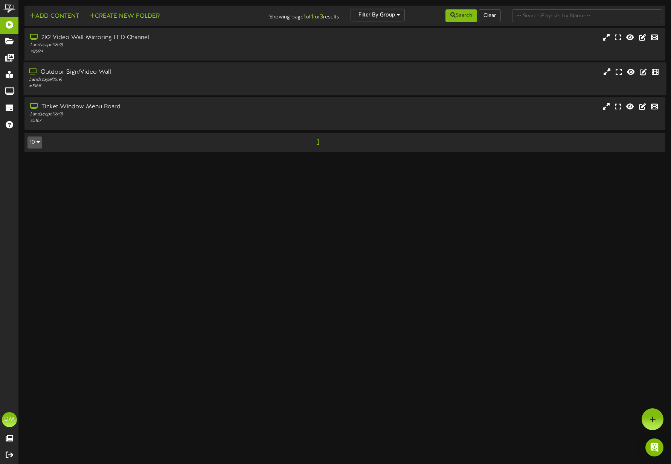
click at [216, 77] on div "Landscape ( 16:9 )" at bounding box center [157, 80] width 256 height 6
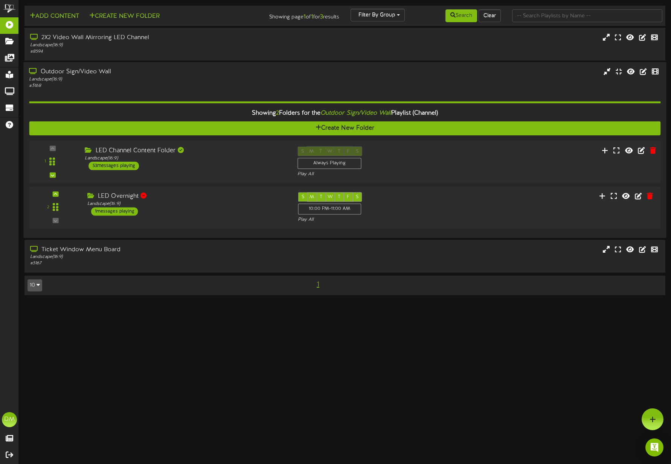
click at [110, 143] on div "1 Landscape (" at bounding box center [345, 162] width 638 height 43
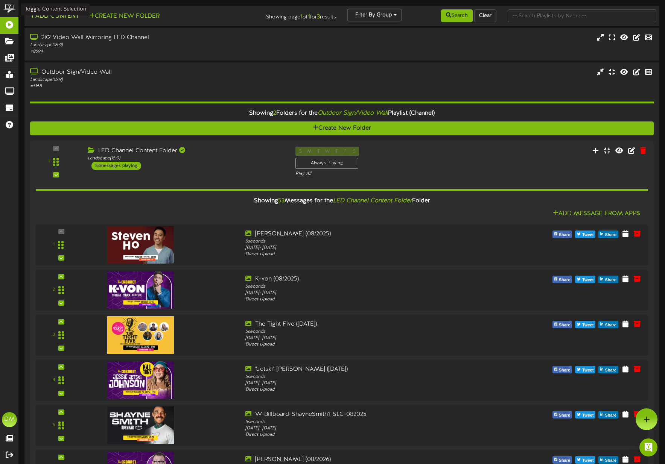
click at [41, 14] on button "Add Content" at bounding box center [54, 16] width 54 height 9
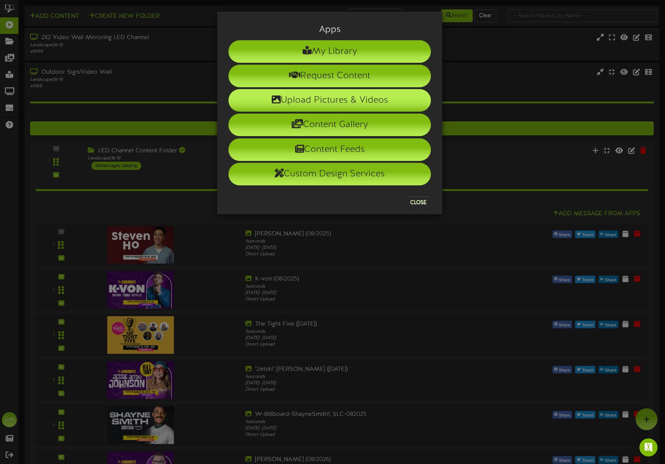
click at [301, 100] on li "Upload Pictures & Videos" at bounding box center [329, 100] width 202 height 23
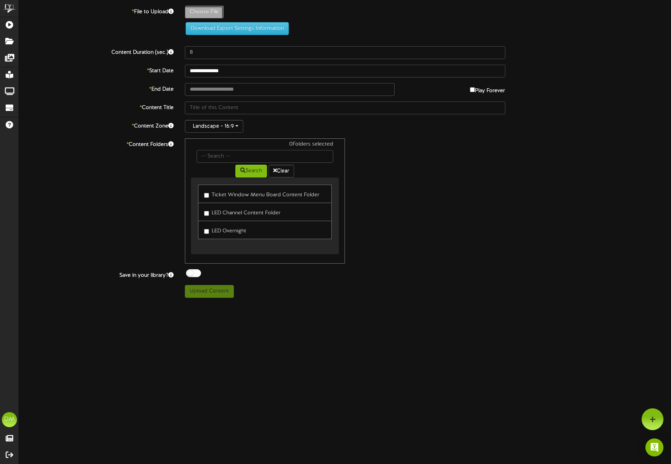
type input "**********"
type input "W-Billboard-ComedyChurch_TRR-081772025"
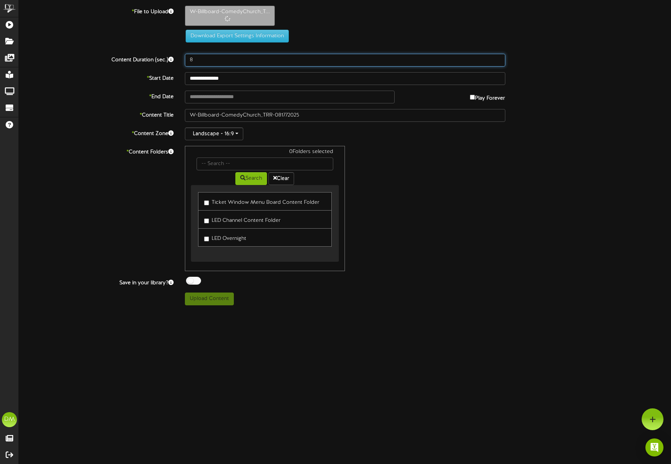
drag, startPoint x: 199, startPoint y: 56, endPoint x: 200, endPoint y: 61, distance: 5.0
click at [200, 61] on input "8" at bounding box center [345, 60] width 320 height 13
type input "5"
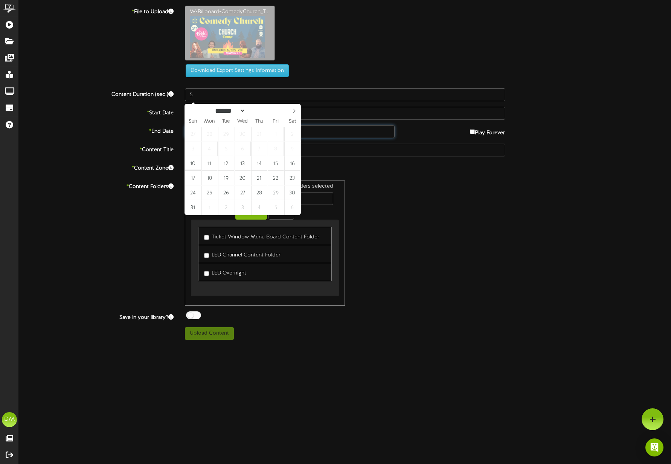
click at [216, 97] on div "**********" at bounding box center [345, 173] width 652 height 335
type input "**********"
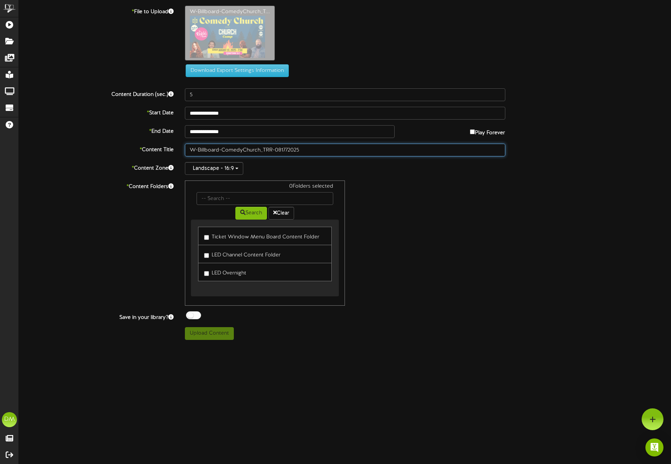
click at [221, 149] on input "W-Billboard-ComedyChurch_TRR-081772025" at bounding box center [345, 150] width 320 height 13
drag, startPoint x: 221, startPoint y: 149, endPoint x: 169, endPoint y: 146, distance: 51.6
click at [169, 146] on div "* Content Title W-Billboard-ComedyChurch_TRR-081772025" at bounding box center [344, 150] width 663 height 13
type input ""Comedy Church" (08/17/2025)"
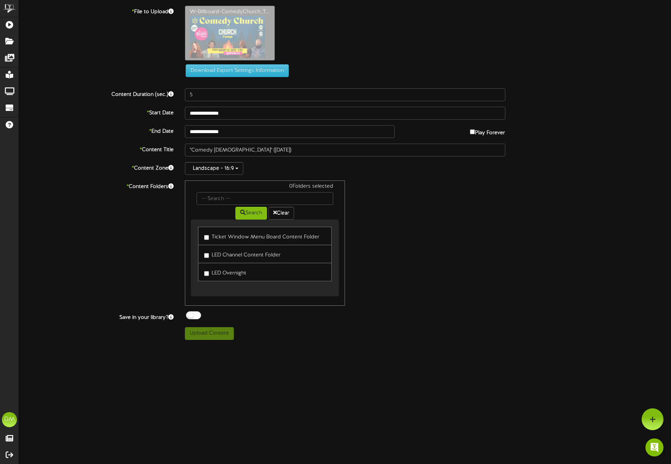
click at [203, 256] on link "LED Channel Content Folder" at bounding box center [265, 254] width 134 height 18
click at [209, 257] on label "LED Channel Content Folder" at bounding box center [242, 254] width 76 height 10
click at [221, 335] on button "Upload Content" at bounding box center [209, 333] width 49 height 13
type input "**********"
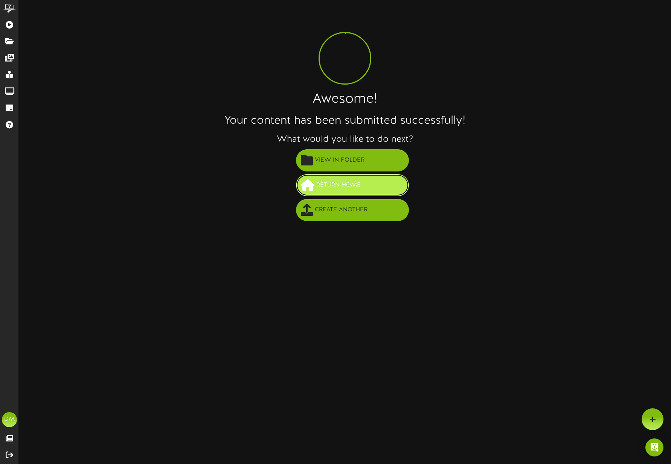
click at [334, 180] on span "Return Home" at bounding box center [338, 185] width 48 height 12
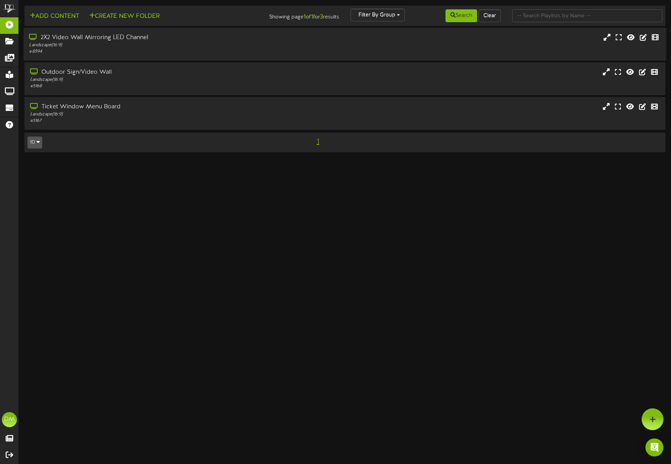
click at [79, 60] on div "2X2 Video Wall Mirroring LED Channel Landscape ( 16:9 ) # 8594" at bounding box center [344, 44] width 642 height 33
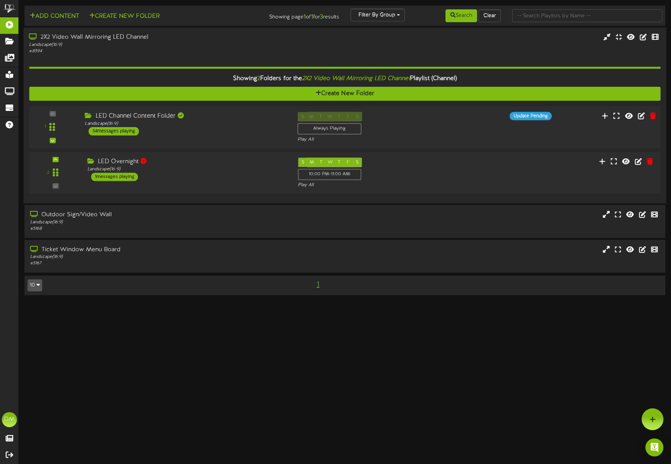
click at [209, 132] on div "LED Channel Content Folder Landscape ( 16:9 ) 54 messages playing" at bounding box center [185, 124] width 213 height 24
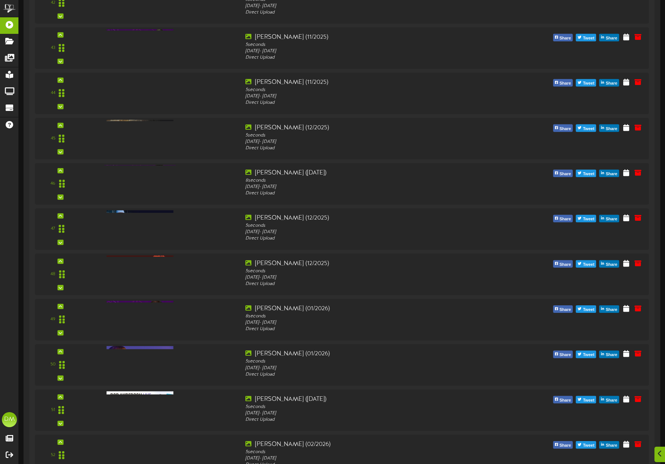
scroll to position [2324, 0]
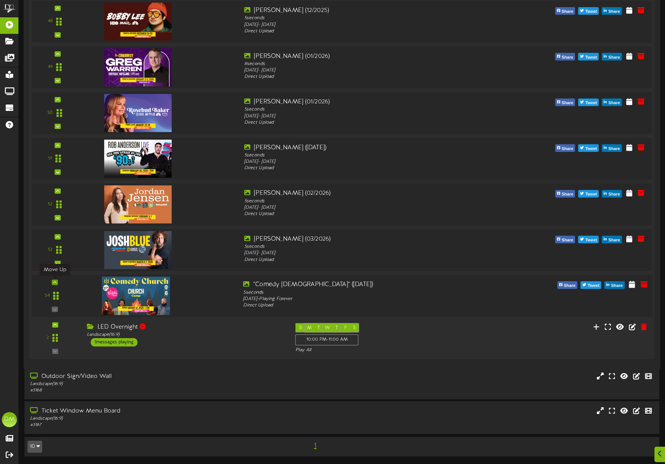
click at [56, 282] on div at bounding box center [55, 282] width 6 height 5
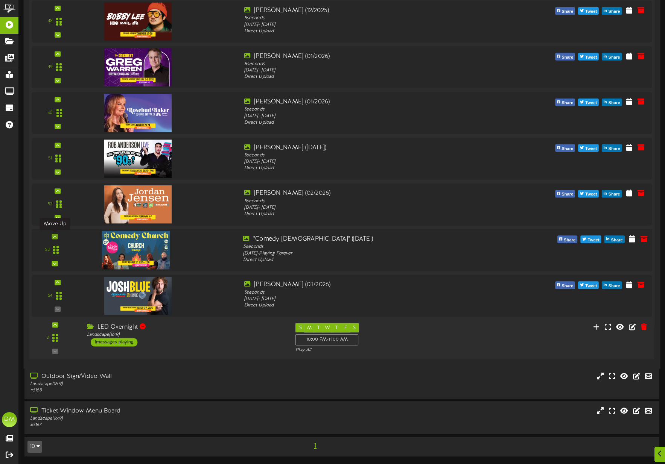
click at [53, 236] on icon at bounding box center [54, 237] width 3 height 4
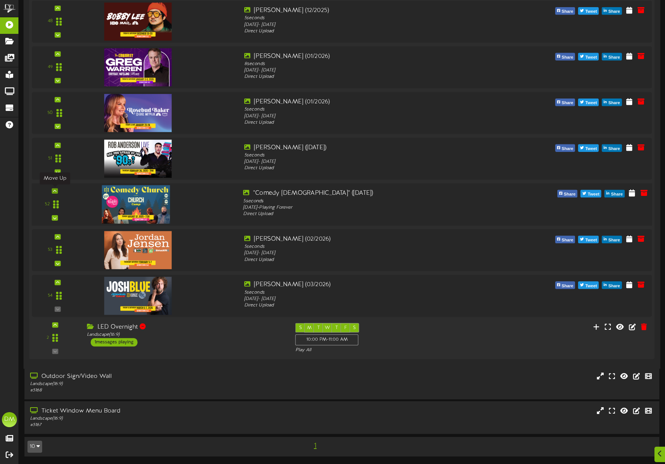
click at [57, 189] on div at bounding box center [55, 190] width 6 height 5
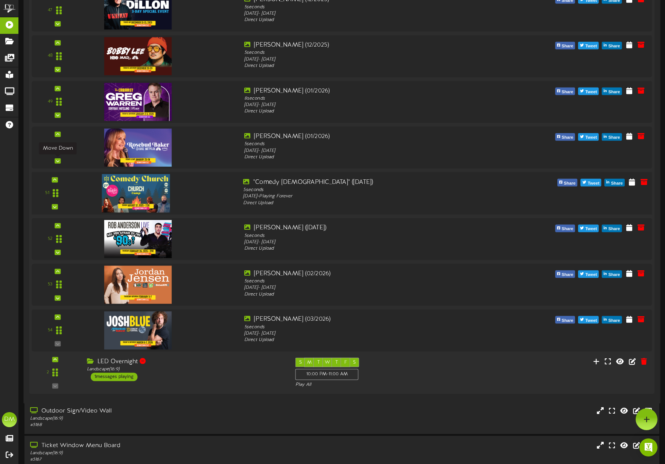
scroll to position [2248, 0]
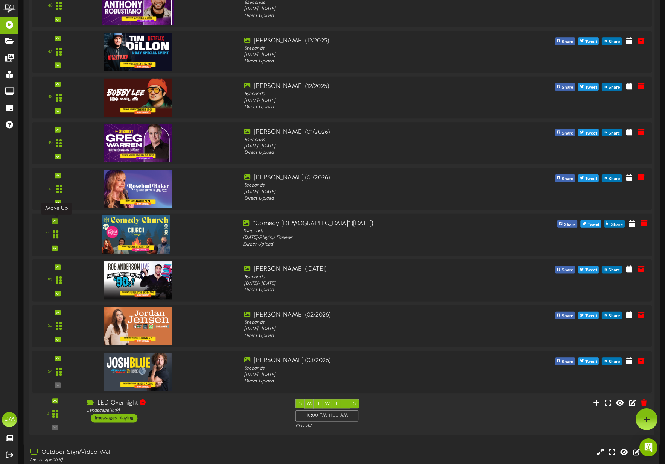
click at [57, 220] on div at bounding box center [55, 221] width 6 height 5
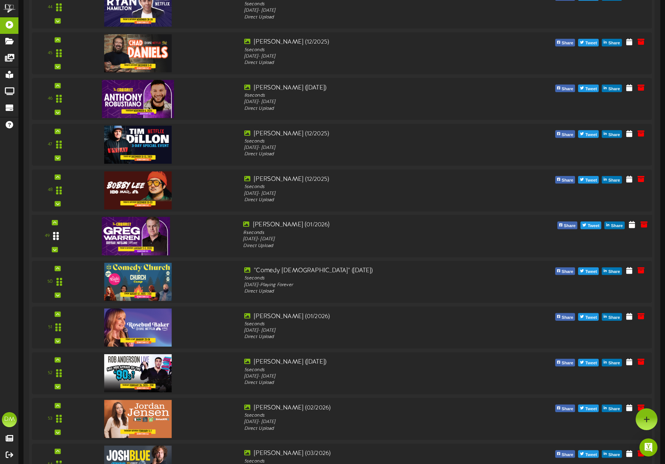
scroll to position [2155, 0]
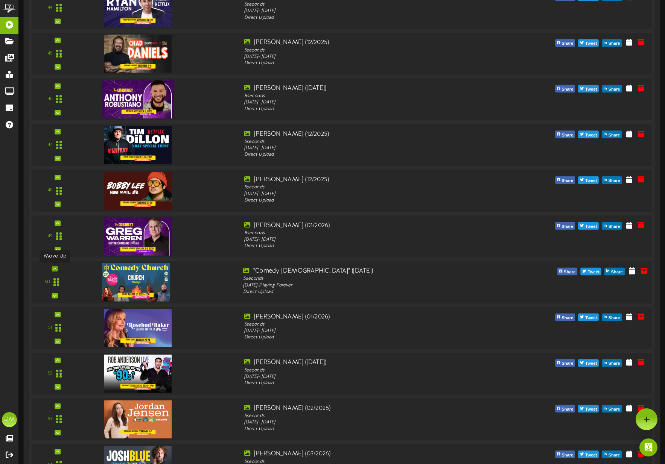
click at [55, 268] on icon at bounding box center [54, 269] width 3 height 4
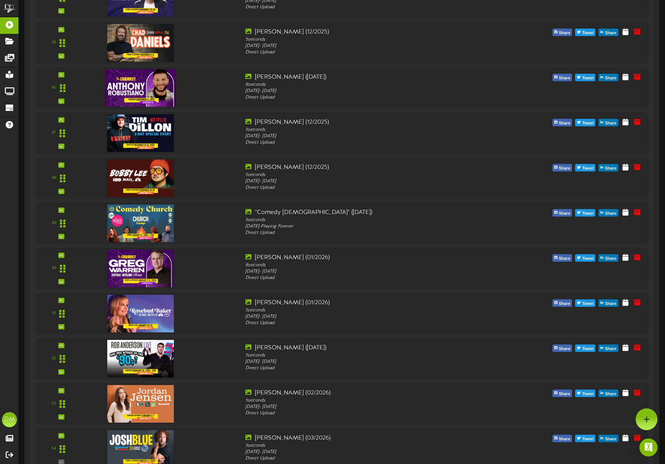
scroll to position [2053, 0]
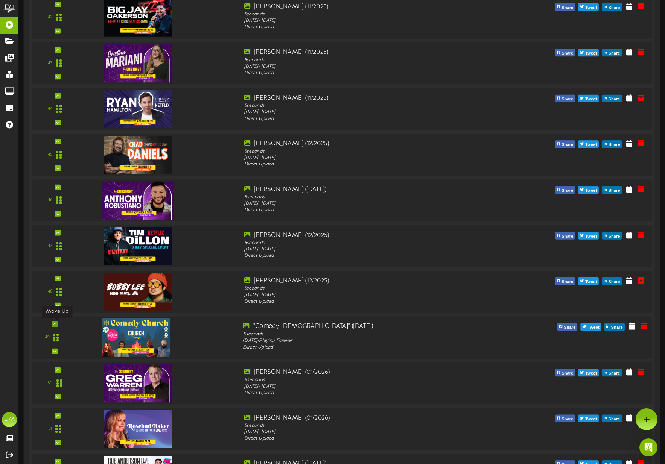
click at [56, 325] on div at bounding box center [55, 324] width 6 height 5
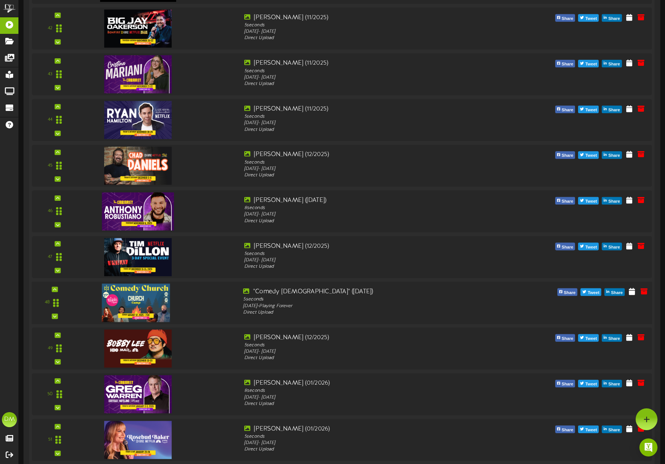
scroll to position [2039, 0]
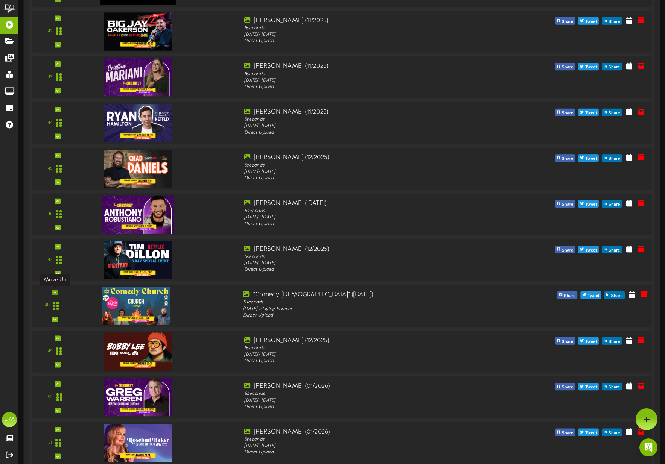
click at [53, 293] on icon at bounding box center [54, 293] width 3 height 4
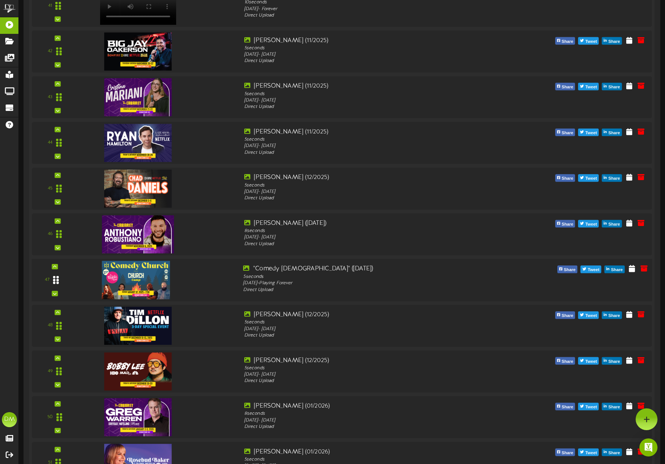
scroll to position [2004, 0]
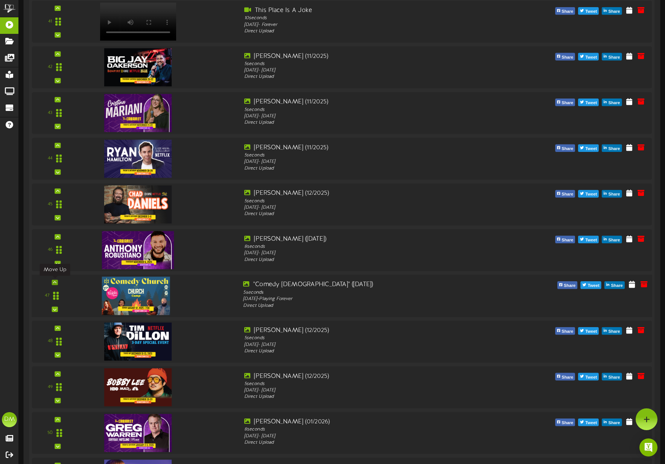
click at [54, 282] on icon at bounding box center [54, 283] width 3 height 4
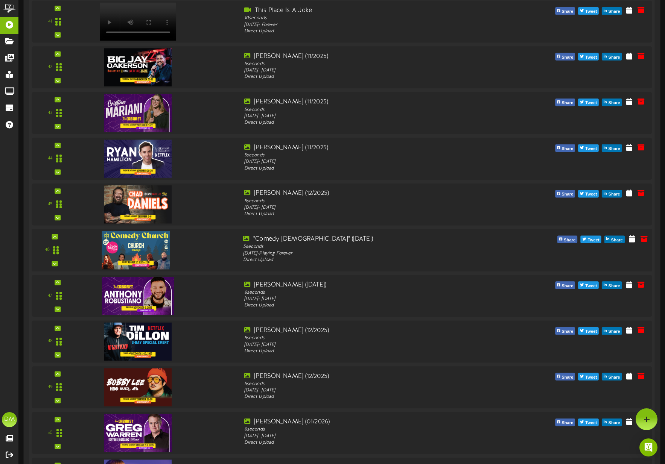
click at [59, 234] on div "46" at bounding box center [342, 250] width 627 height 43
click at [54, 237] on icon at bounding box center [54, 237] width 3 height 4
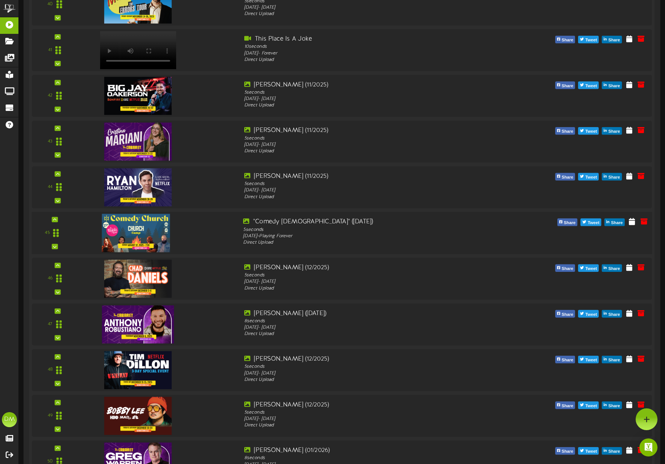
scroll to position [1963, 0]
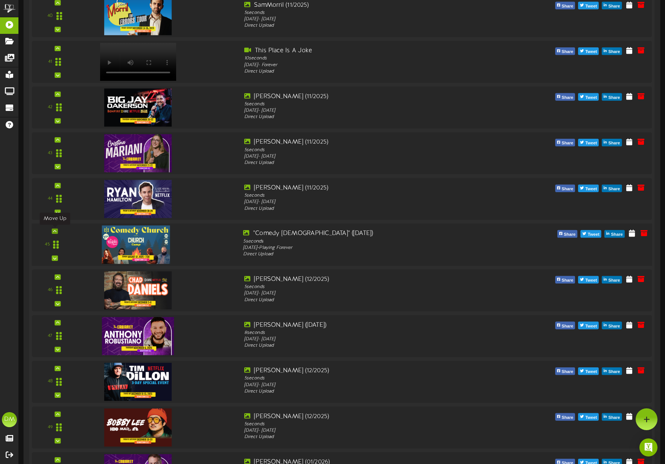
click at [56, 231] on icon at bounding box center [54, 232] width 3 height 4
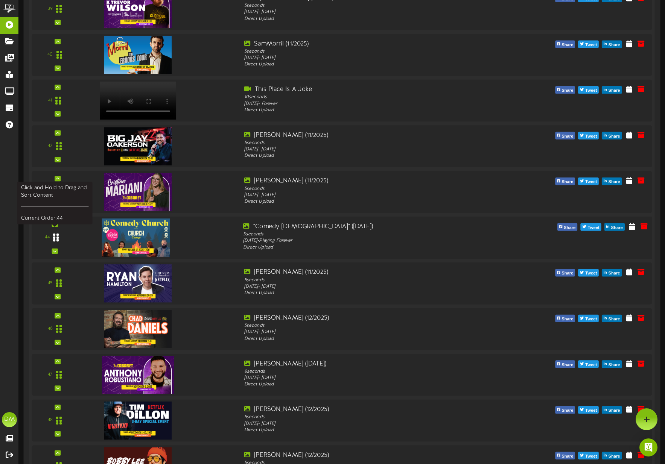
scroll to position [1922, 0]
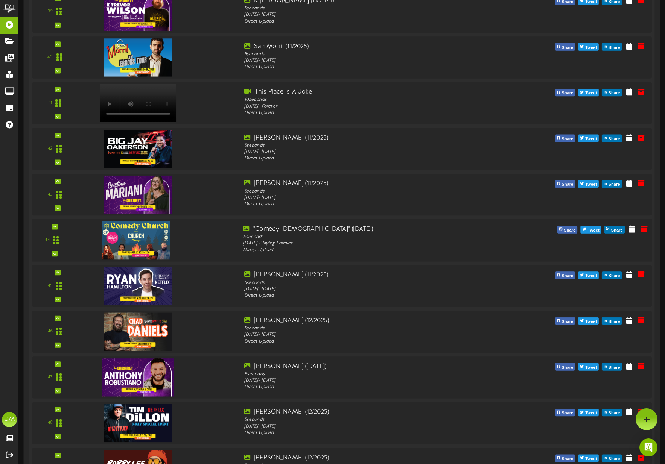
click at [58, 227] on div "44" at bounding box center [55, 240] width 41 height 31
click at [56, 227] on icon at bounding box center [54, 227] width 3 height 4
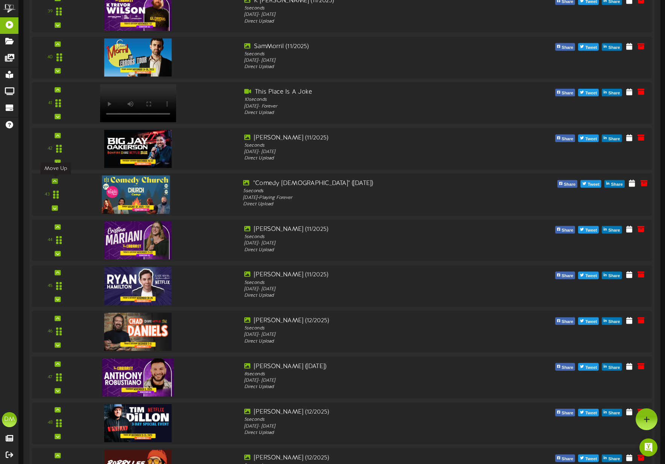
click at [53, 180] on icon at bounding box center [54, 181] width 3 height 4
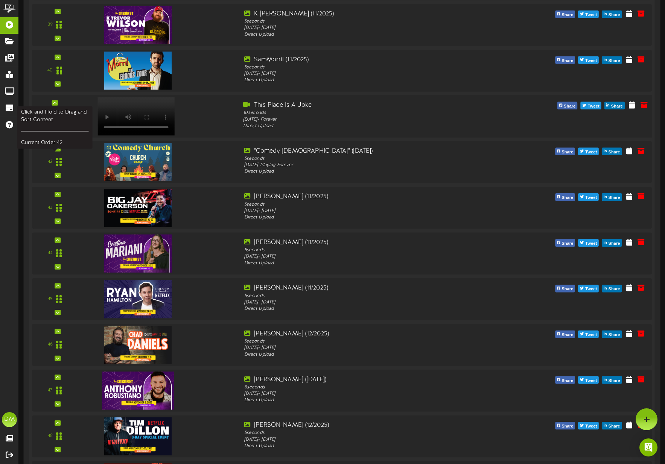
scroll to position [1849, 0]
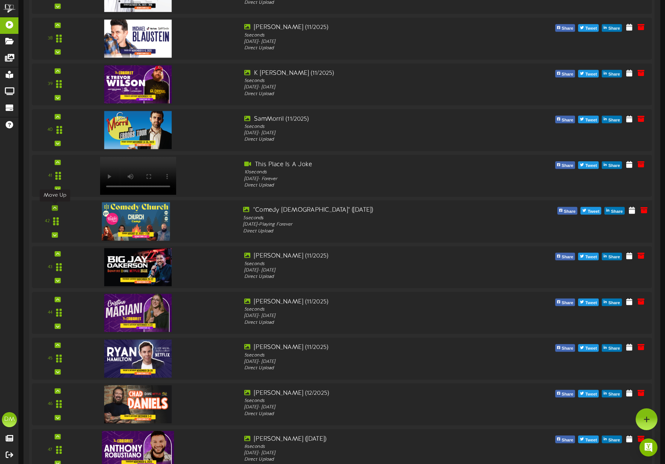
click at [58, 206] on div at bounding box center [55, 207] width 6 height 5
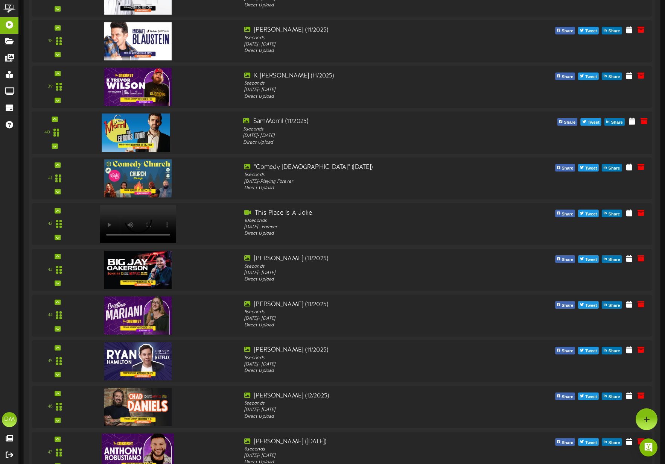
scroll to position [1783, 0]
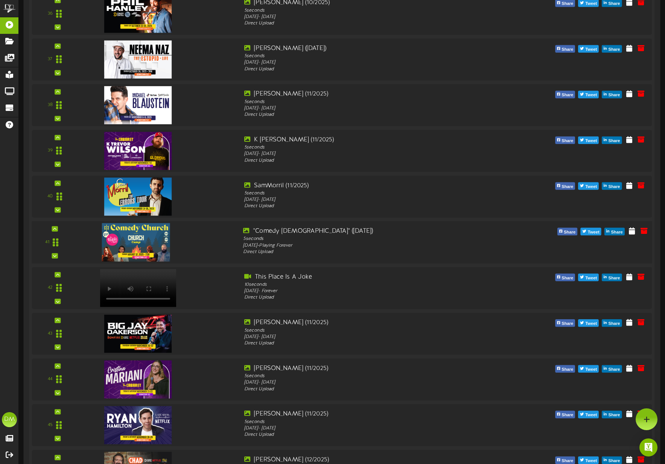
click at [57, 225] on div "41" at bounding box center [342, 242] width 627 height 43
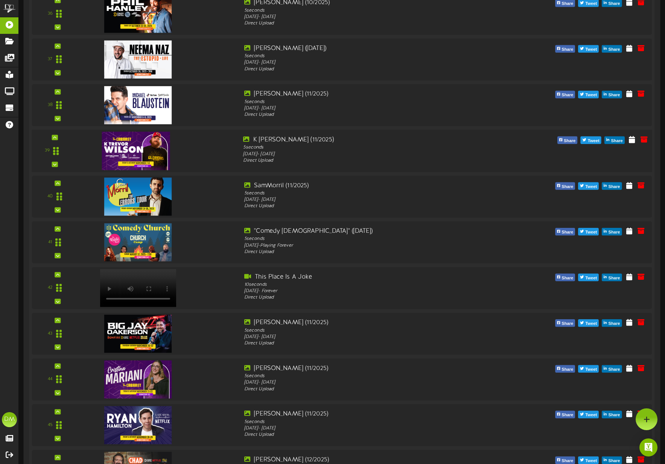
scroll to position [1722, 0]
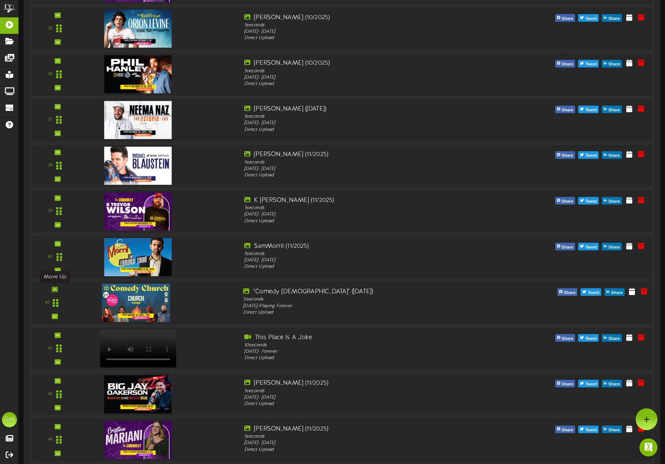
click at [55, 288] on icon at bounding box center [54, 290] width 3 height 4
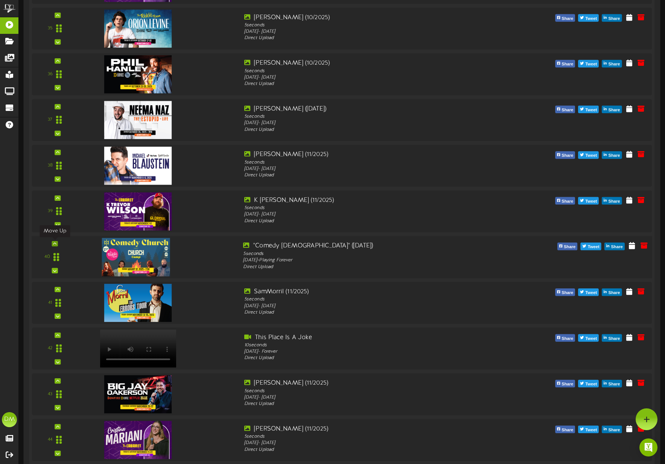
click at [56, 244] on icon at bounding box center [54, 244] width 3 height 4
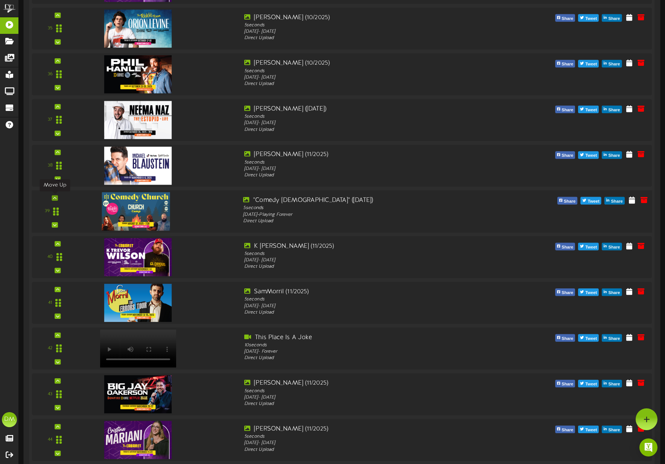
click at [53, 196] on icon at bounding box center [54, 198] width 3 height 4
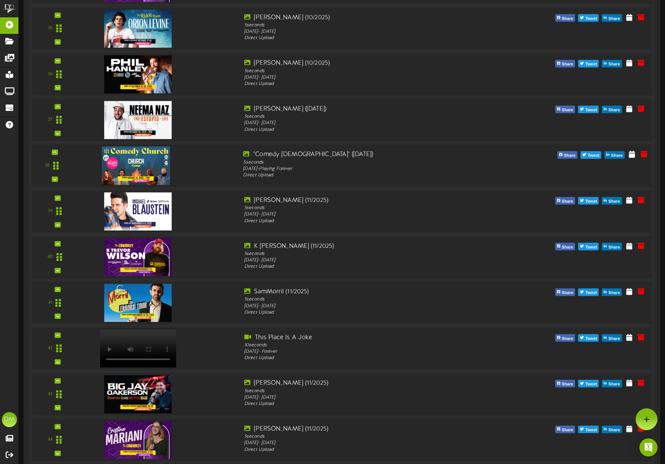
click at [50, 149] on div "38" at bounding box center [342, 166] width 627 height 43
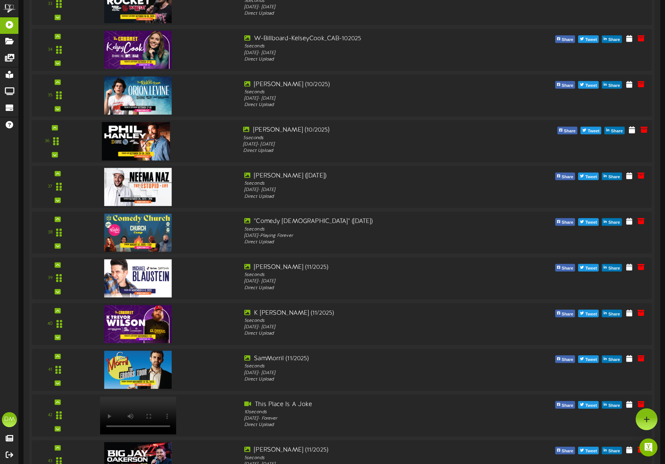
scroll to position [1614, 0]
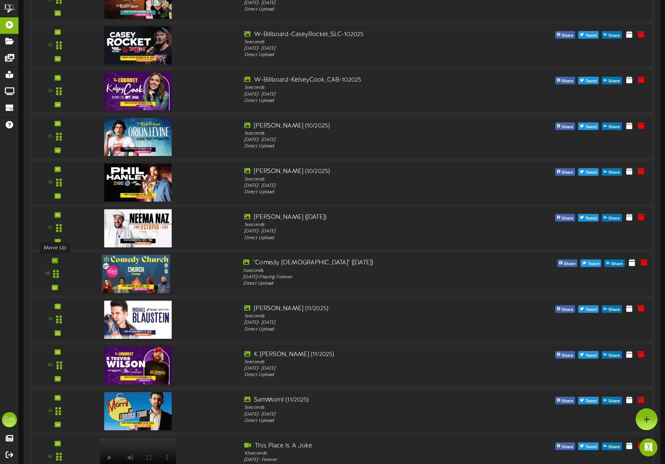
click at [52, 259] on div at bounding box center [55, 260] width 6 height 5
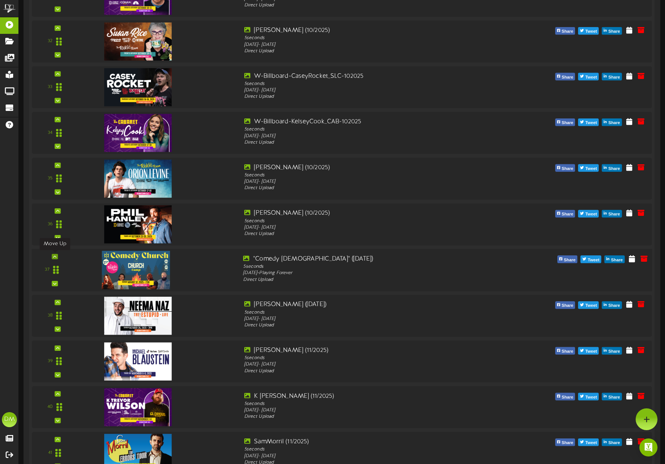
scroll to position [1566, 0]
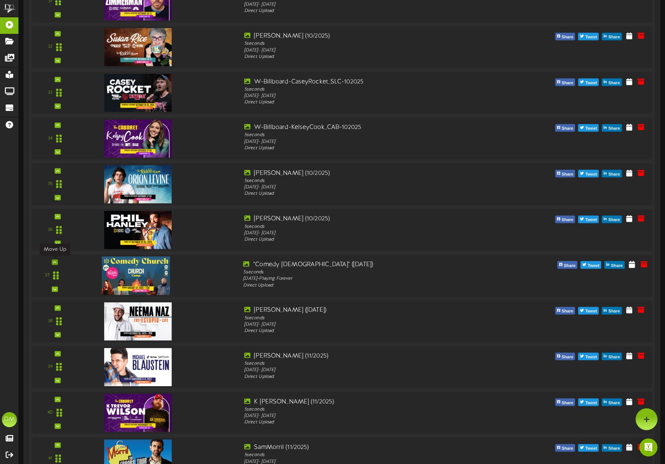
click at [54, 262] on icon at bounding box center [54, 262] width 3 height 4
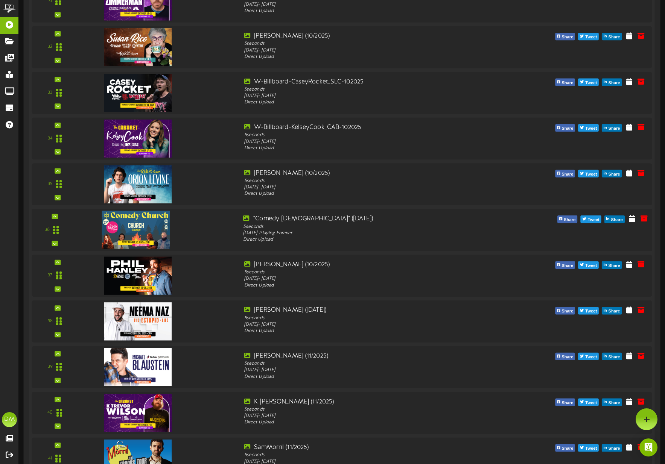
scroll to position [1513, 0]
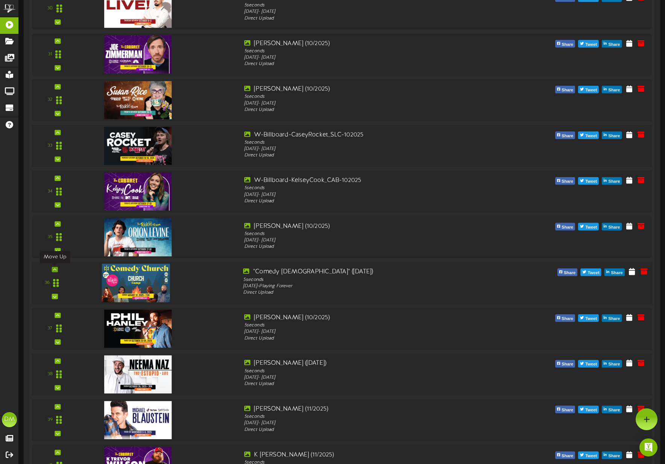
click at [56, 268] on icon at bounding box center [54, 270] width 3 height 4
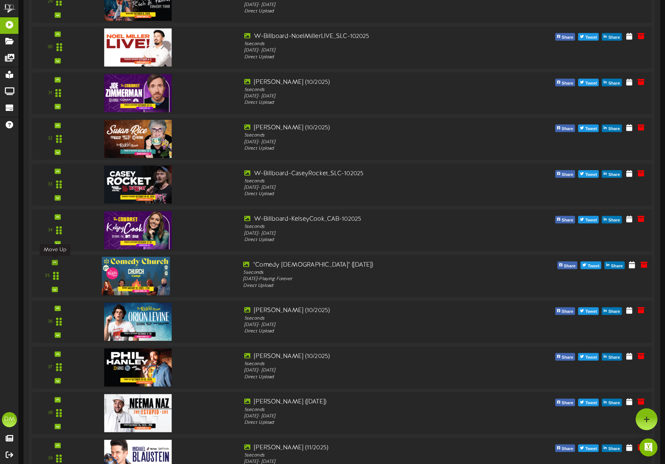
scroll to position [1470, 0]
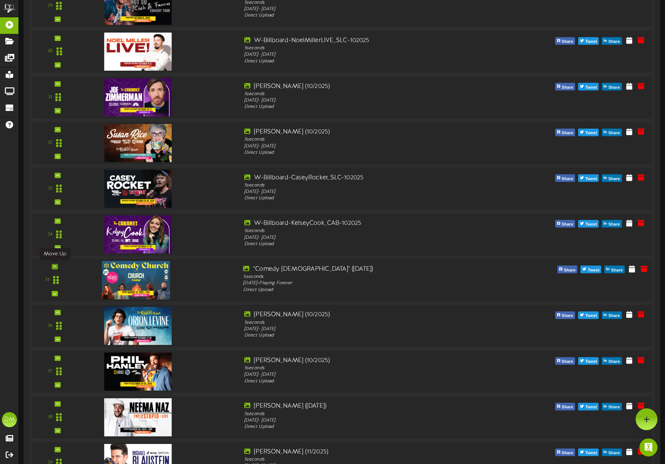
click at [56, 265] on icon at bounding box center [54, 267] width 3 height 4
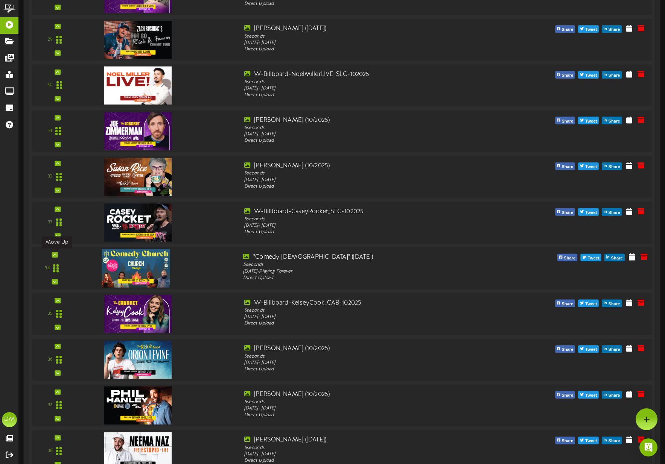
scroll to position [1423, 0]
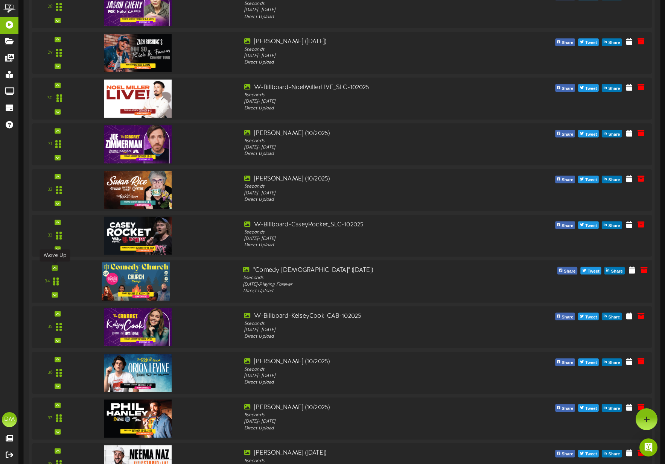
click at [56, 266] on div at bounding box center [55, 267] width 6 height 5
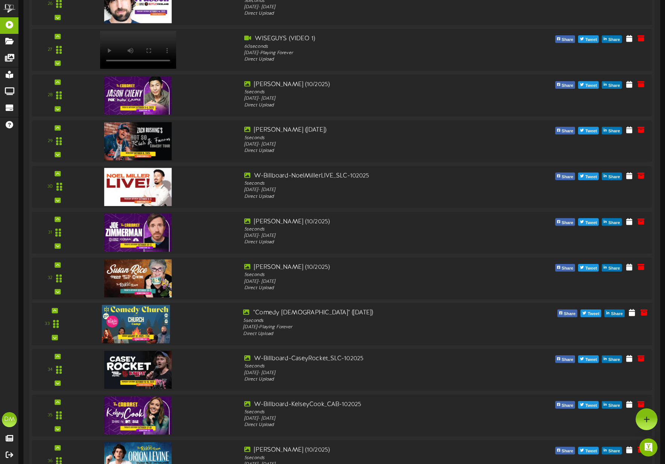
scroll to position [1333, 0]
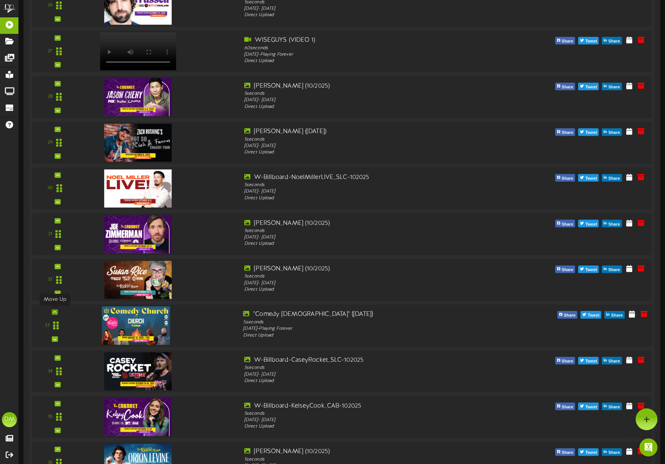
click at [55, 310] on div at bounding box center [55, 312] width 6 height 5
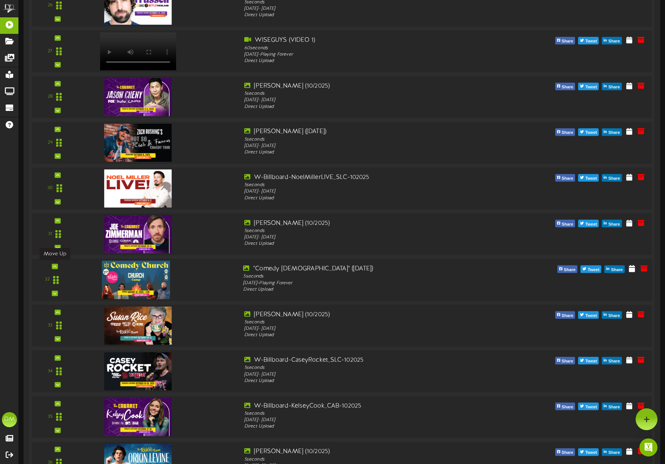
click at [55, 266] on icon at bounding box center [54, 267] width 3 height 4
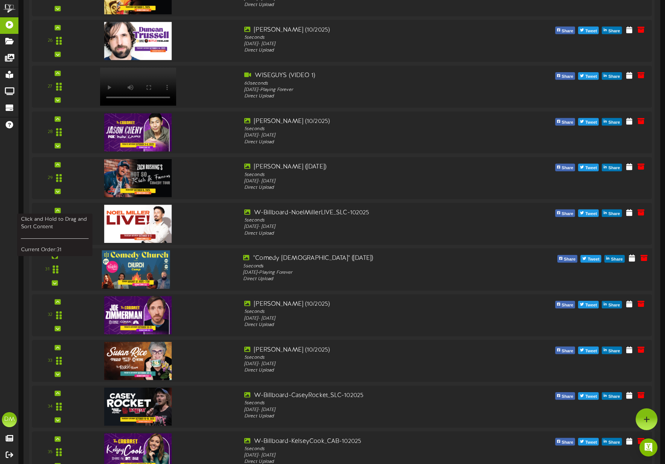
scroll to position [1256, 0]
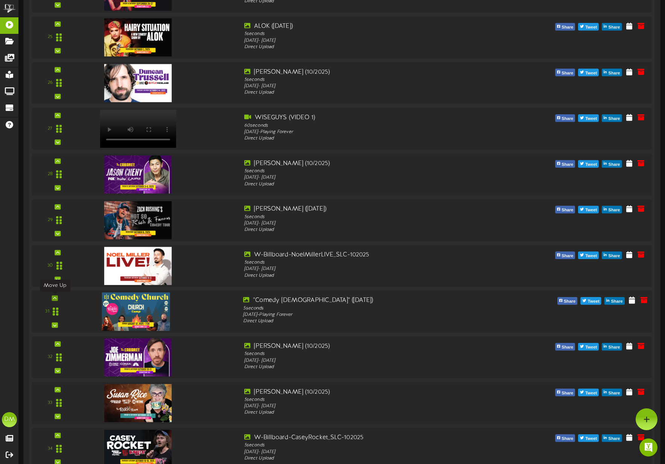
click at [55, 298] on icon at bounding box center [54, 299] width 3 height 4
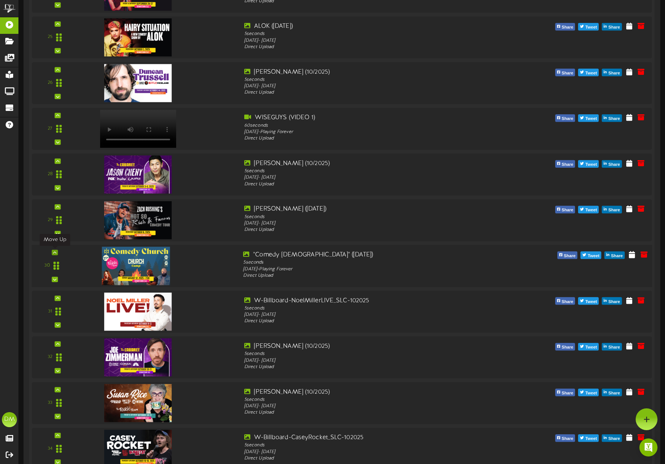
click at [57, 252] on div at bounding box center [55, 252] width 6 height 5
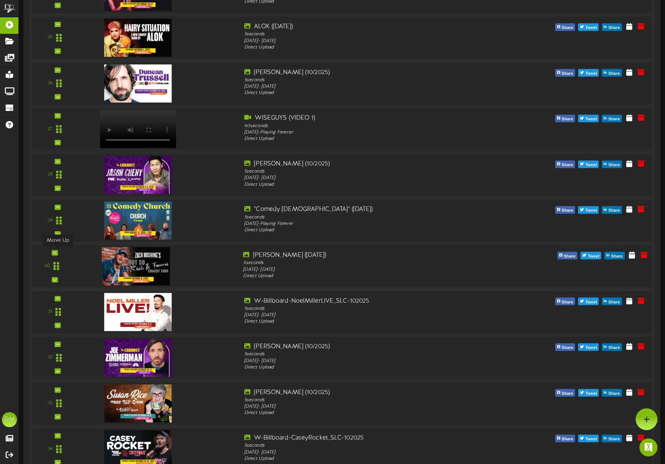
scroll to position [1131, 0]
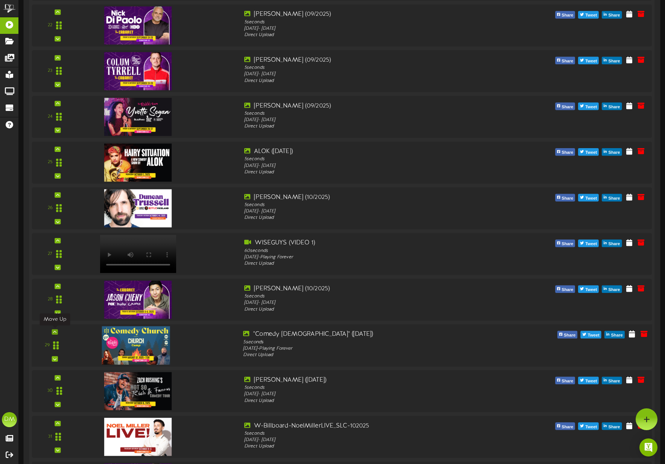
click at [55, 332] on icon at bounding box center [54, 332] width 3 height 4
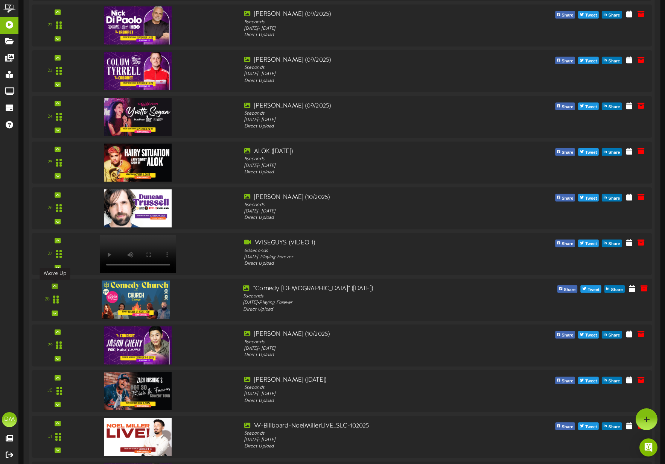
click at [55, 285] on icon at bounding box center [54, 287] width 3 height 4
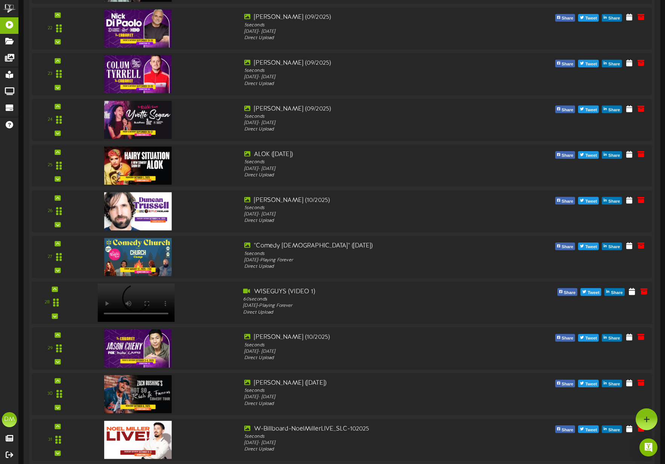
scroll to position [1070, 0]
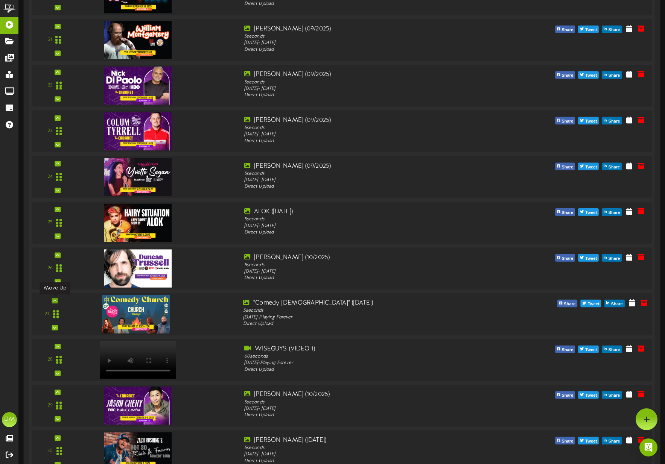
click at [56, 300] on icon at bounding box center [54, 301] width 3 height 4
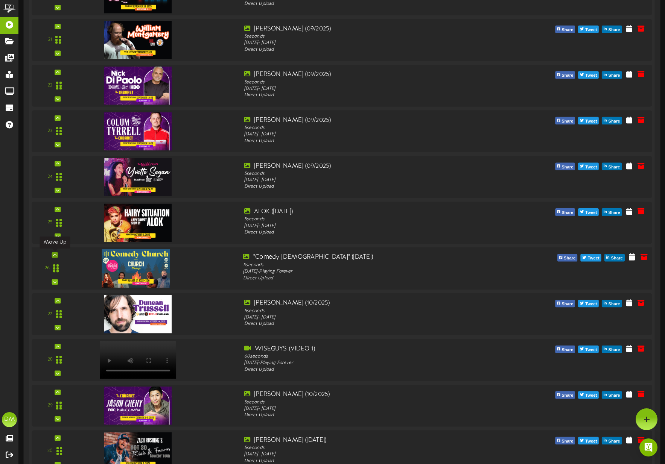
click at [55, 254] on icon at bounding box center [54, 255] width 3 height 4
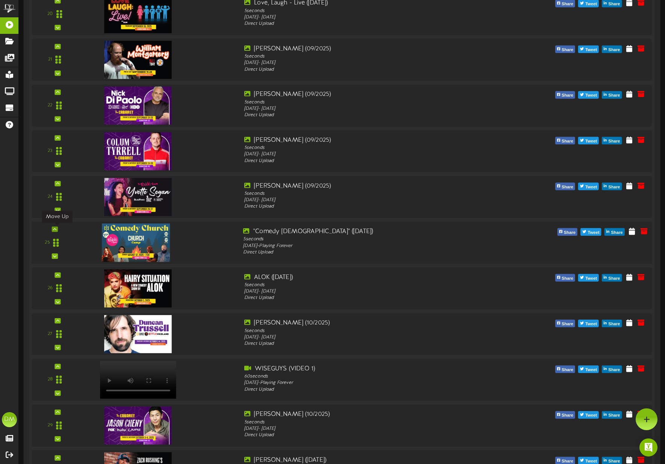
scroll to position [1015, 0]
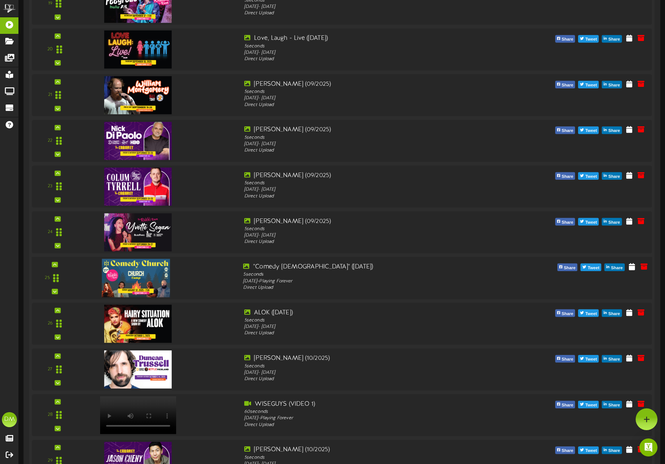
click at [58, 263] on div "25" at bounding box center [55, 278] width 41 height 31
click at [56, 263] on div at bounding box center [55, 264] width 6 height 5
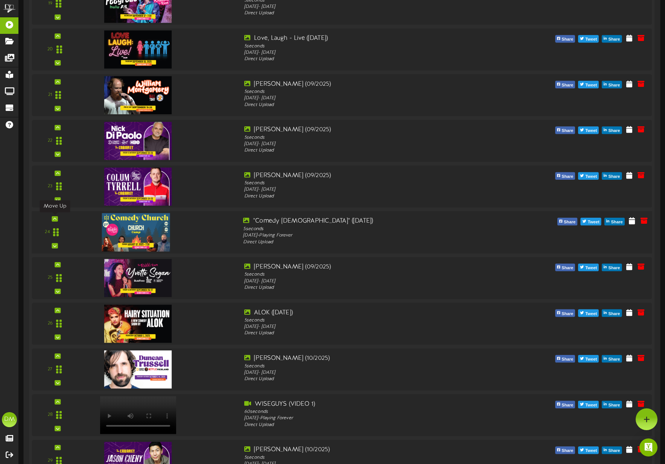
click at [54, 217] on icon at bounding box center [54, 219] width 3 height 4
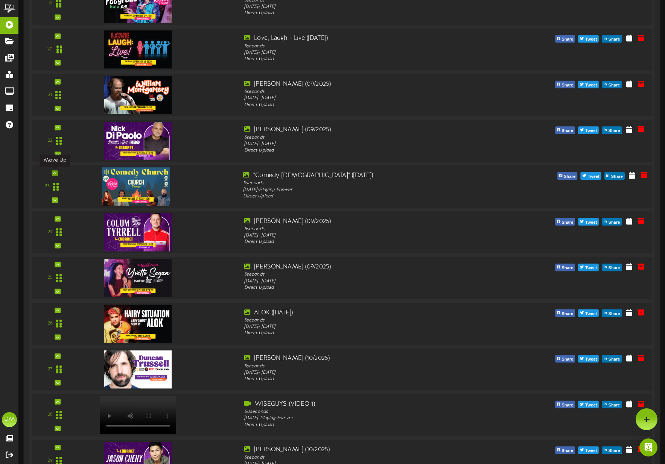
click at [55, 173] on icon at bounding box center [54, 173] width 3 height 4
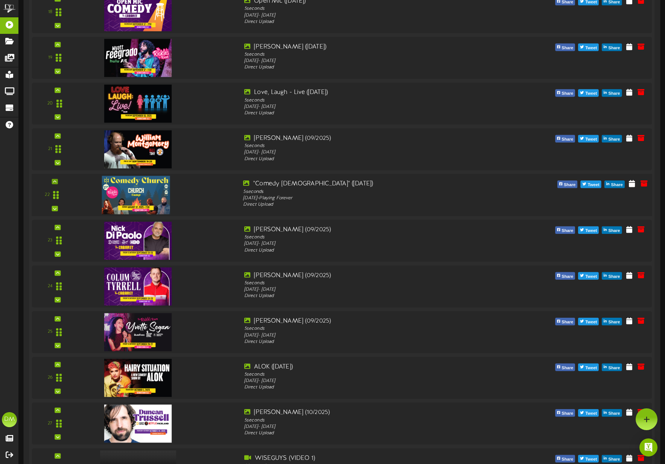
scroll to position [958, 0]
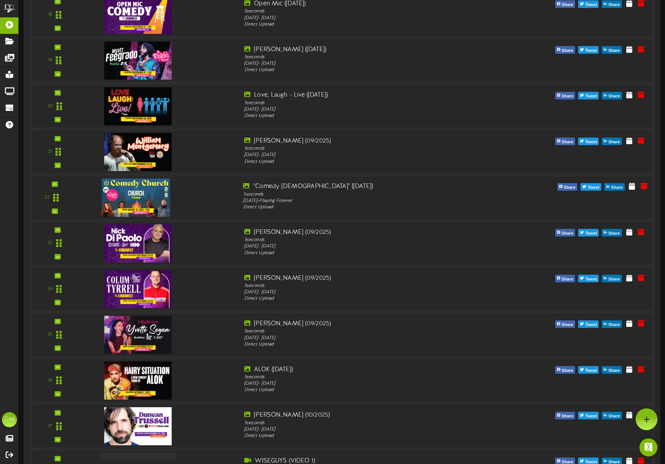
click at [59, 184] on div "22" at bounding box center [55, 198] width 41 height 31
click at [55, 183] on icon at bounding box center [54, 185] width 3 height 4
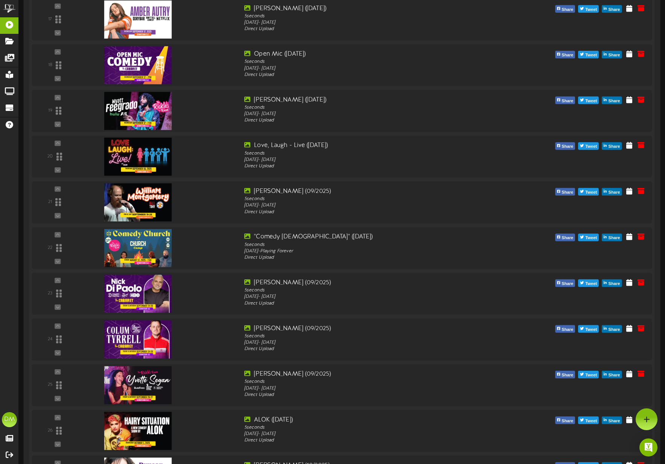
scroll to position [848, 0]
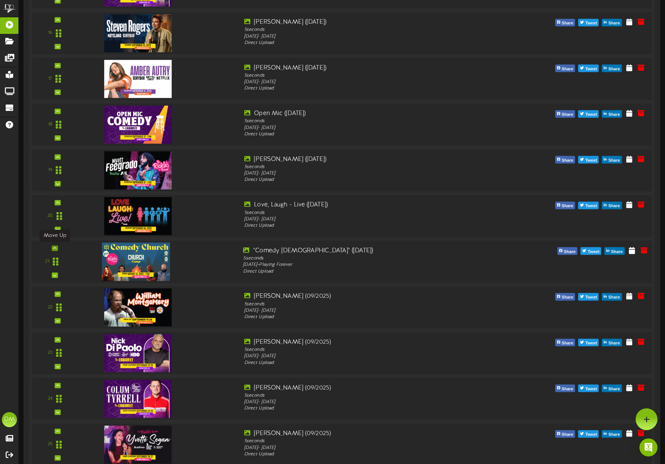
click at [54, 248] on icon at bounding box center [54, 249] width 3 height 4
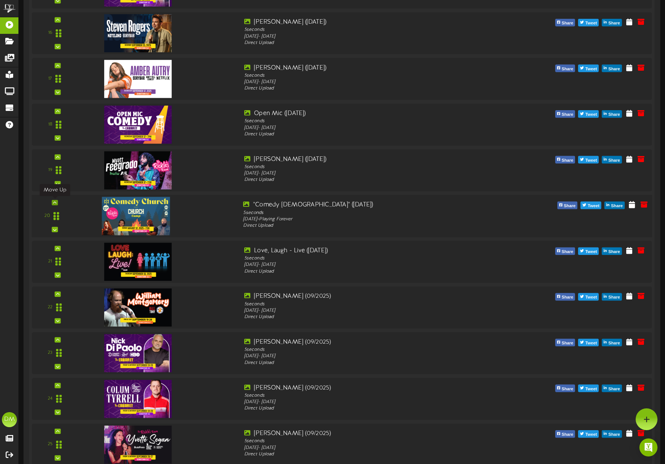
click at [56, 202] on div at bounding box center [55, 202] width 6 height 5
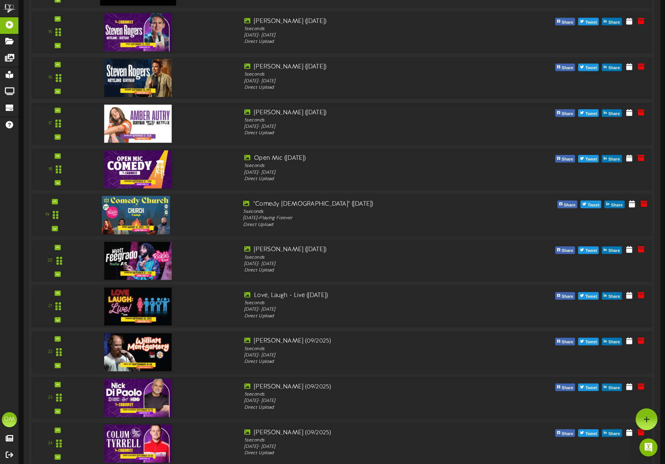
scroll to position [802, 0]
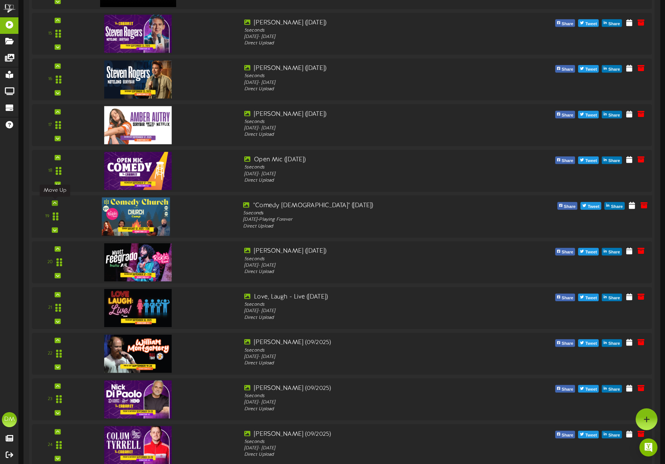
click at [56, 202] on div at bounding box center [55, 203] width 6 height 5
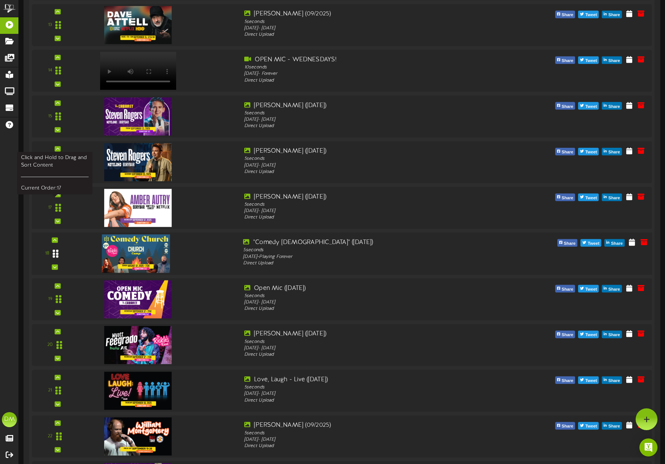
scroll to position [713, 0]
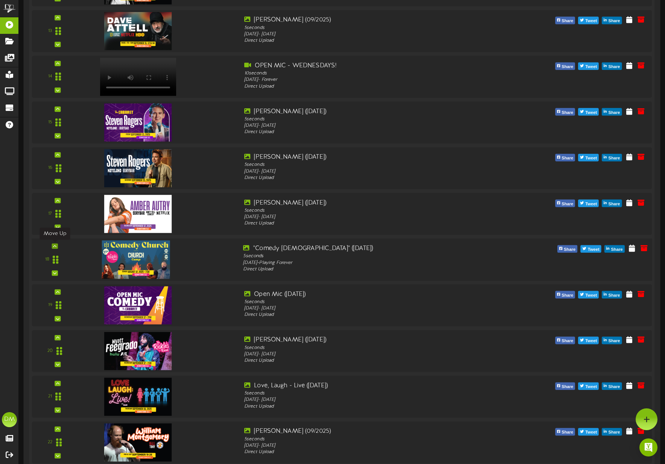
click at [55, 246] on icon at bounding box center [54, 246] width 3 height 4
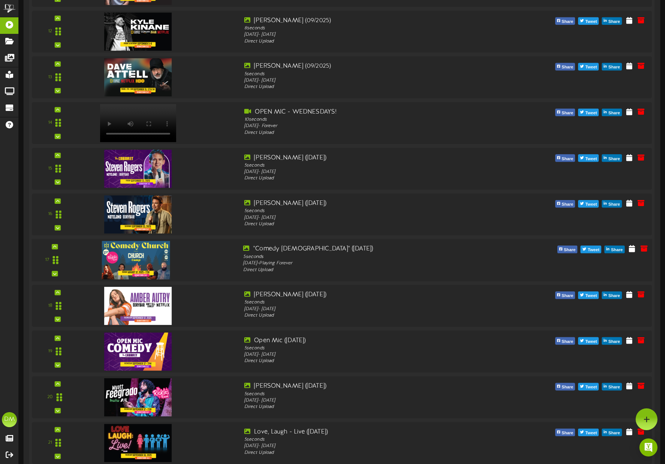
scroll to position [664, 0]
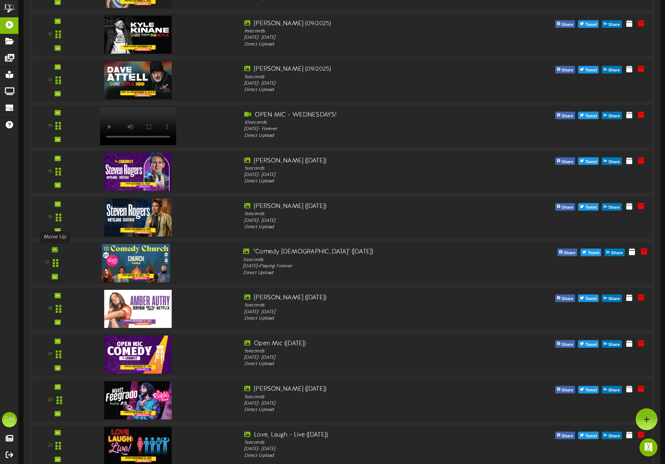
click at [55, 248] on icon at bounding box center [54, 250] width 3 height 4
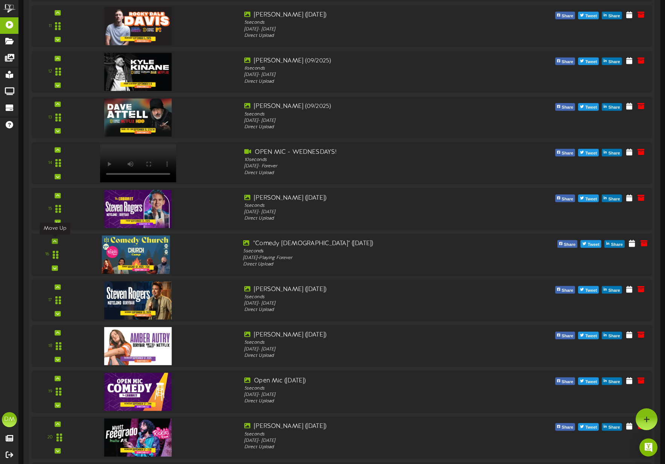
scroll to position [625, 0]
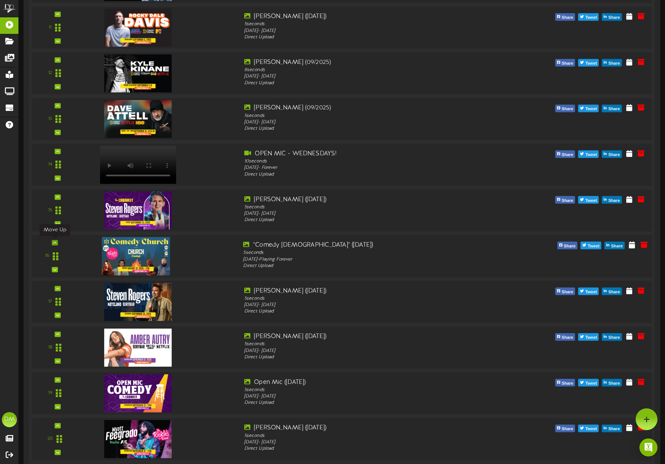
click at [54, 243] on icon at bounding box center [54, 243] width 3 height 4
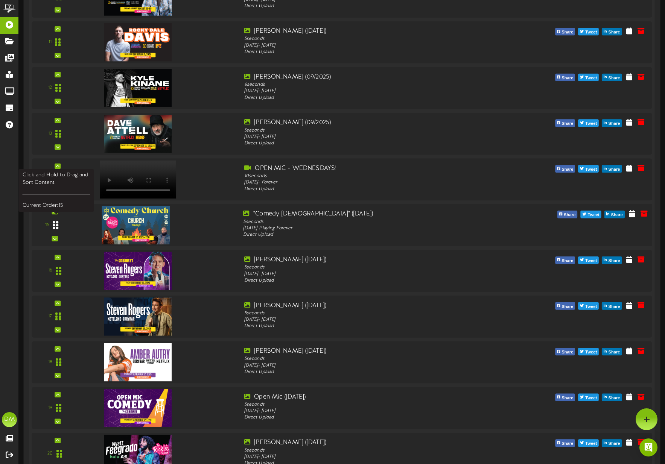
scroll to position [590, 0]
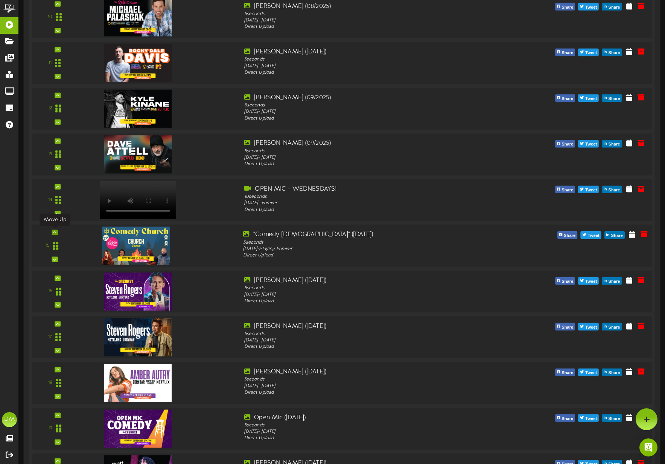
click at [56, 233] on icon at bounding box center [54, 233] width 3 height 4
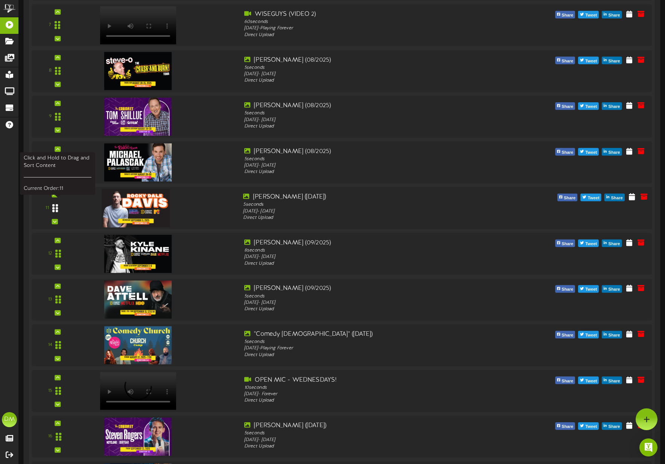
scroll to position [424, 0]
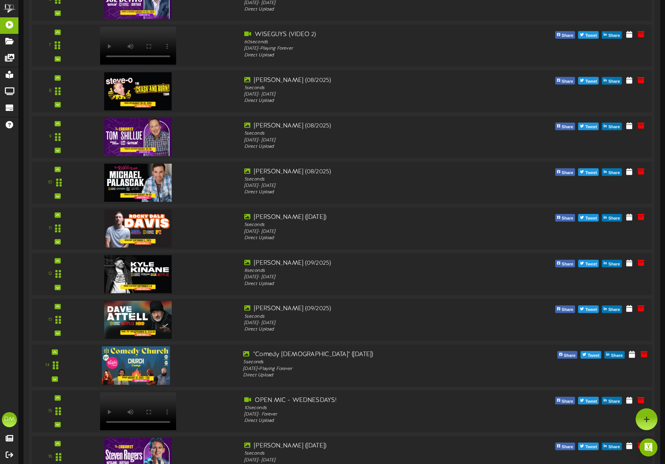
click at [58, 351] on div "14" at bounding box center [55, 365] width 41 height 31
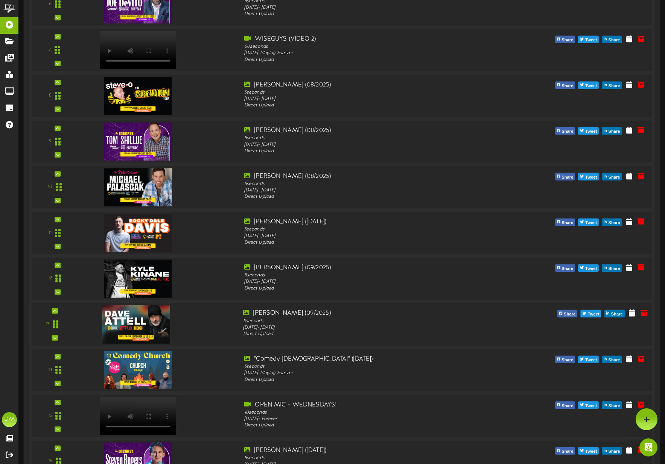
scroll to position [418, 0]
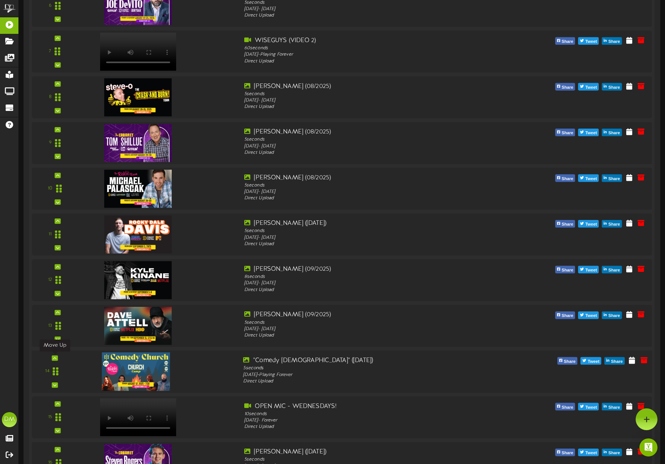
click at [56, 356] on icon at bounding box center [54, 358] width 3 height 4
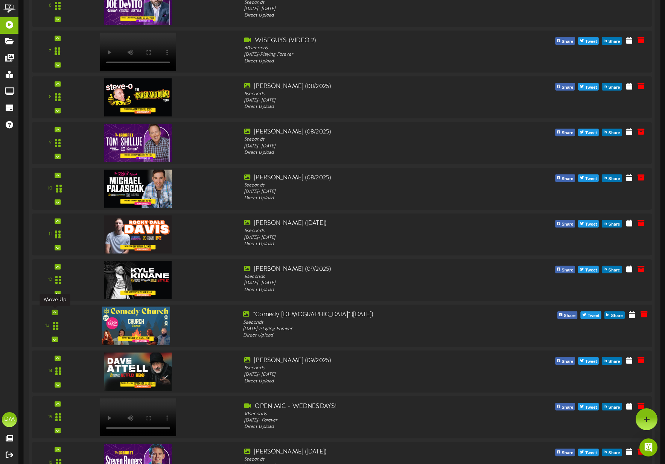
click at [53, 312] on icon at bounding box center [54, 313] width 3 height 4
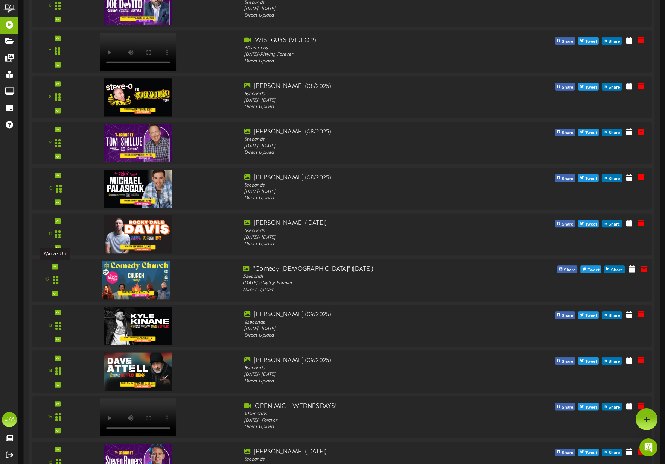
click at [53, 266] on icon at bounding box center [54, 267] width 3 height 4
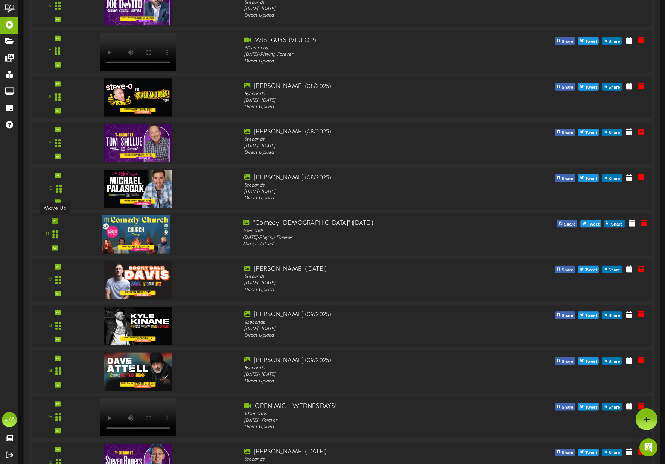
click at [56, 220] on div at bounding box center [55, 220] width 6 height 5
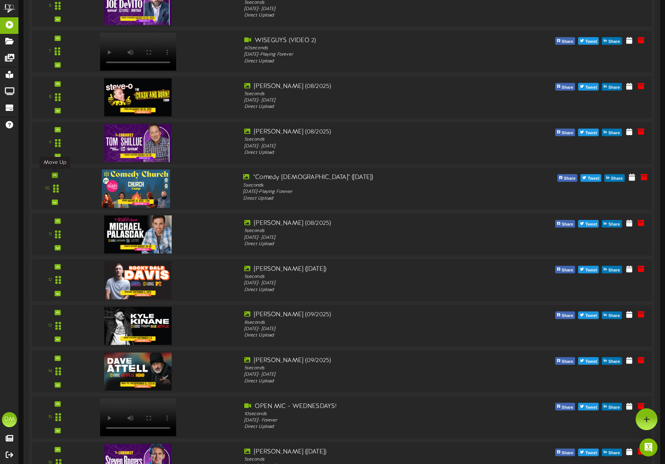
click at [53, 174] on icon at bounding box center [54, 175] width 3 height 4
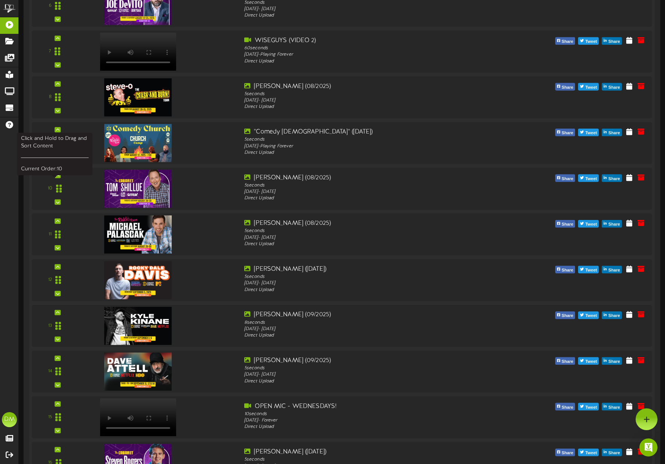
scroll to position [356, 0]
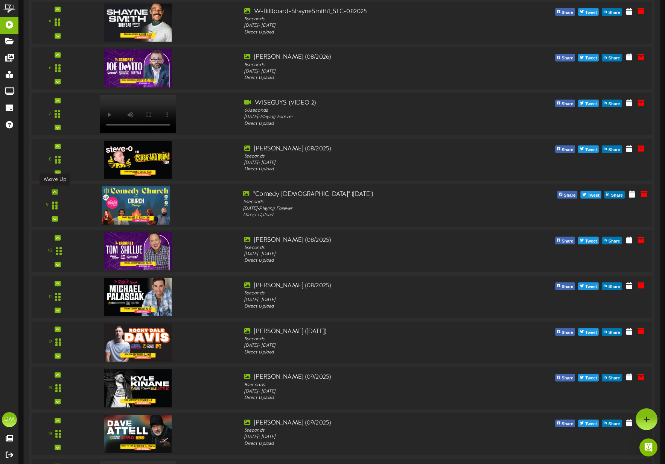
click at [53, 191] on icon at bounding box center [54, 192] width 3 height 4
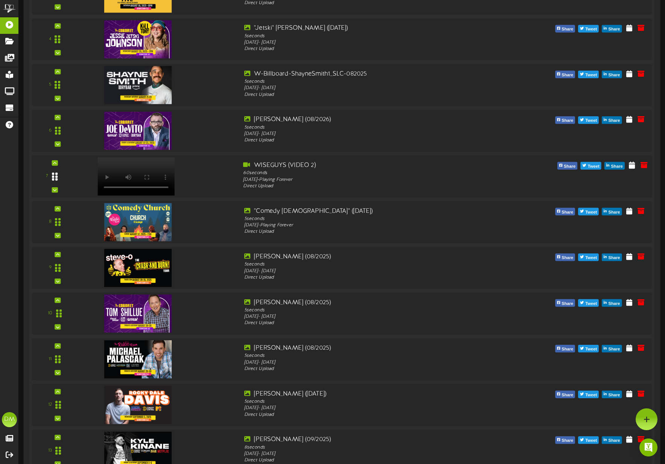
scroll to position [275, 0]
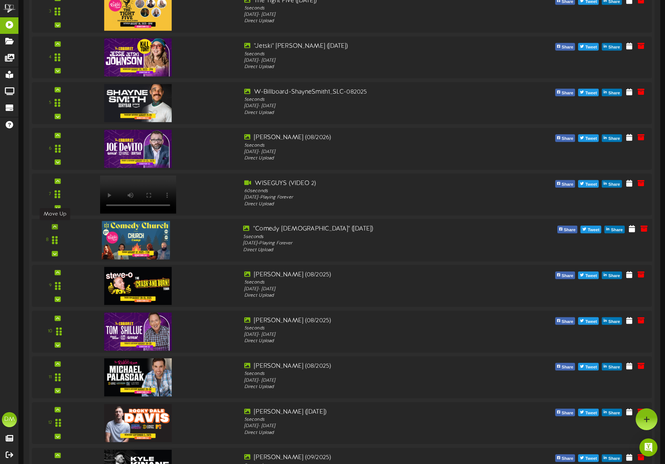
click at [56, 225] on div at bounding box center [55, 226] width 6 height 5
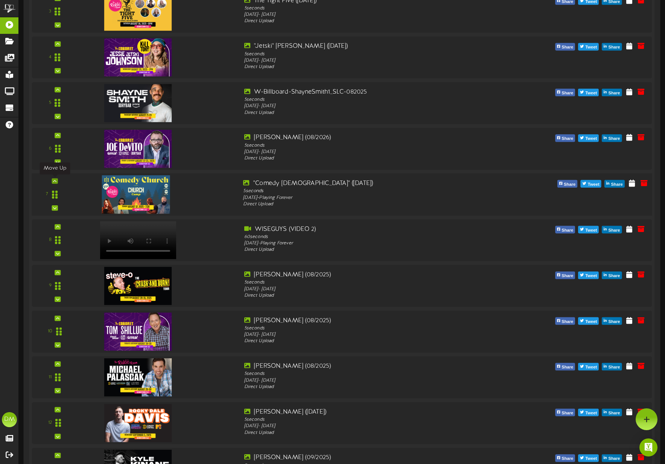
click at [56, 181] on div at bounding box center [55, 180] width 6 height 5
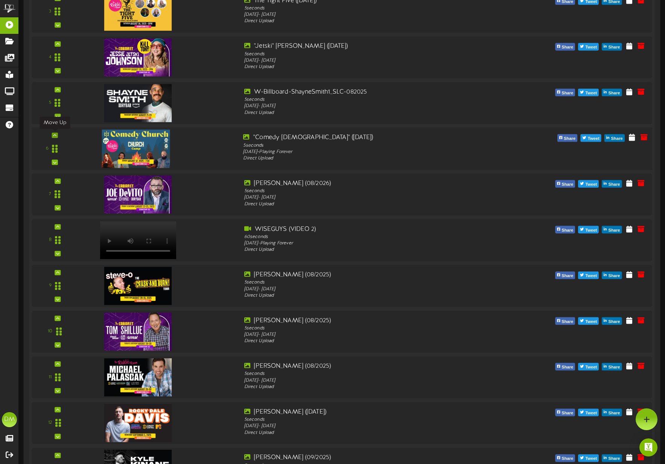
click at [57, 134] on div at bounding box center [55, 135] width 6 height 5
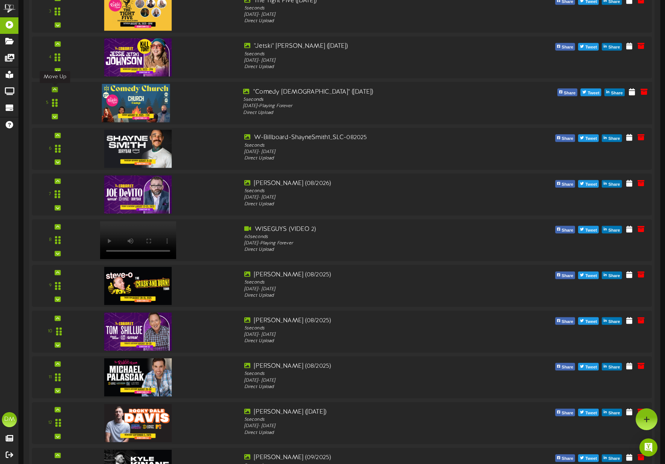
click at [56, 90] on icon at bounding box center [54, 90] width 3 height 4
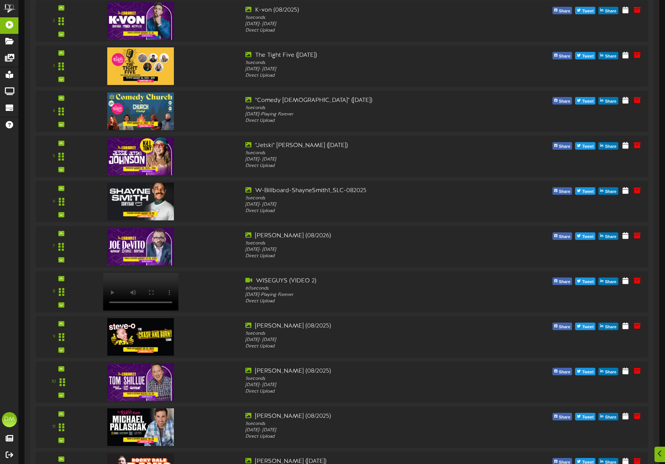
scroll to position [238, 0]
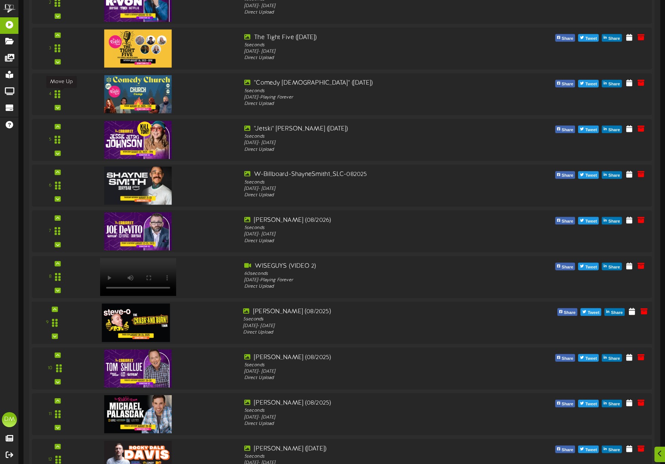
click at [58, 309] on div "9" at bounding box center [55, 322] width 41 height 31
click at [55, 309] on icon at bounding box center [54, 309] width 3 height 4
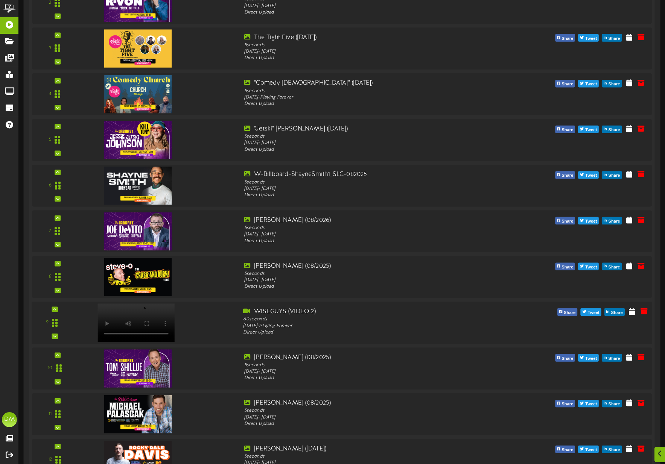
scroll to position [280, 0]
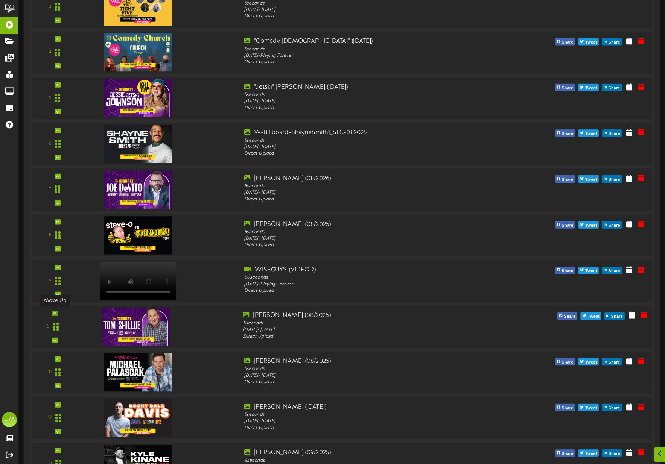
click at [56, 314] on div at bounding box center [55, 313] width 6 height 5
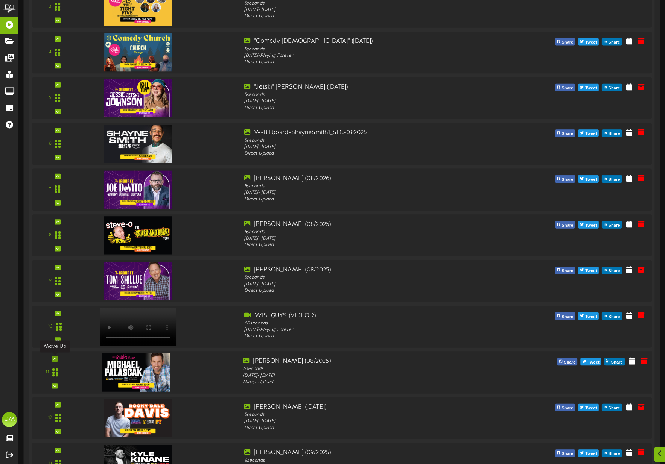
click at [55, 359] on icon at bounding box center [54, 359] width 3 height 4
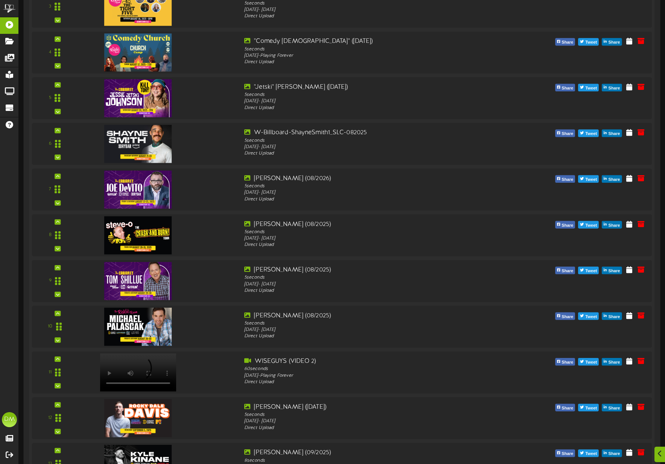
scroll to position [510, 0]
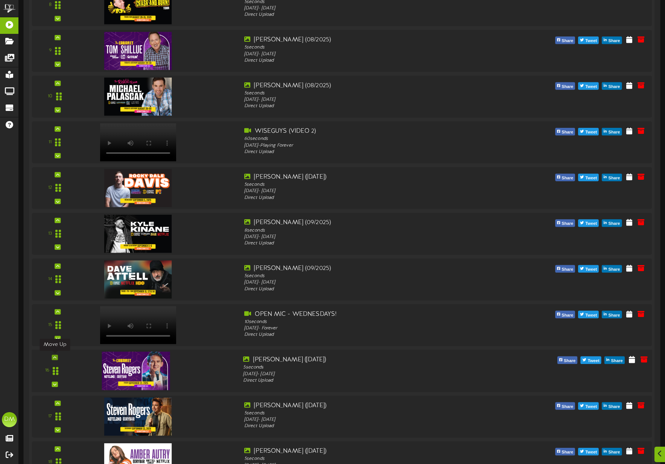
click at [55, 356] on icon at bounding box center [54, 358] width 3 height 4
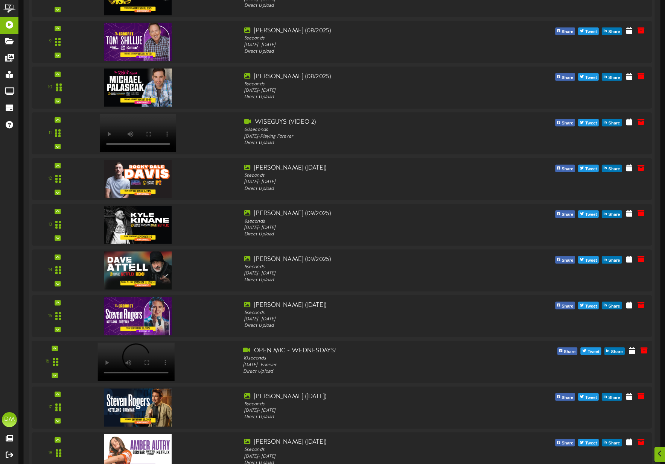
scroll to position [521, 0]
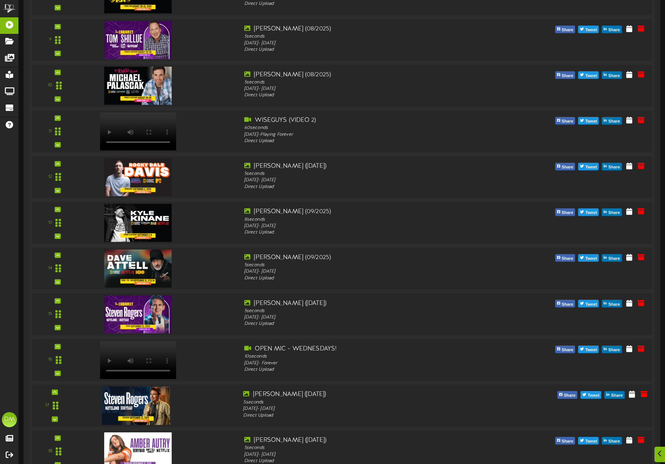
click at [58, 391] on div "17" at bounding box center [55, 406] width 41 height 31
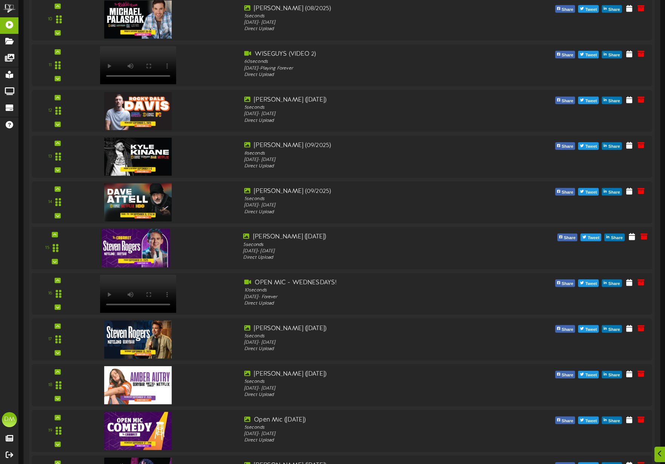
scroll to position [589, 0]
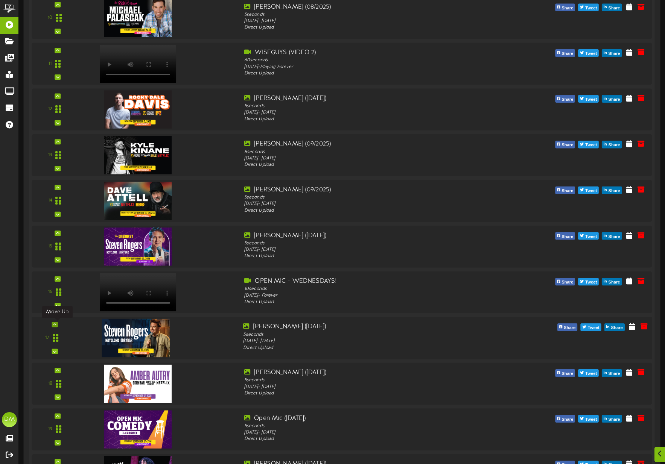
click at [55, 324] on icon at bounding box center [54, 325] width 3 height 4
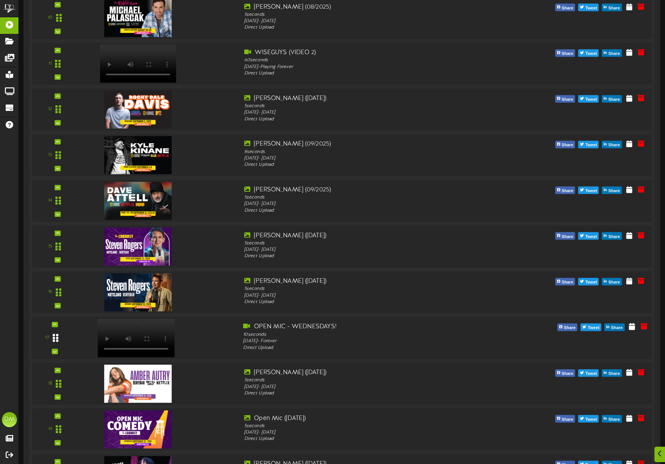
scroll to position [642, 0]
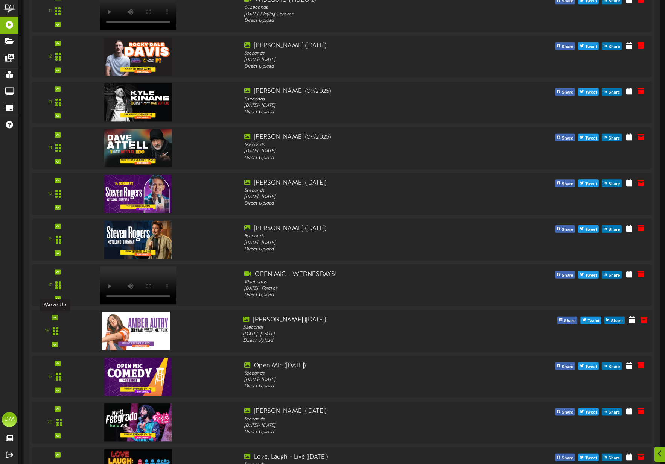
click at [56, 317] on icon at bounding box center [54, 318] width 3 height 4
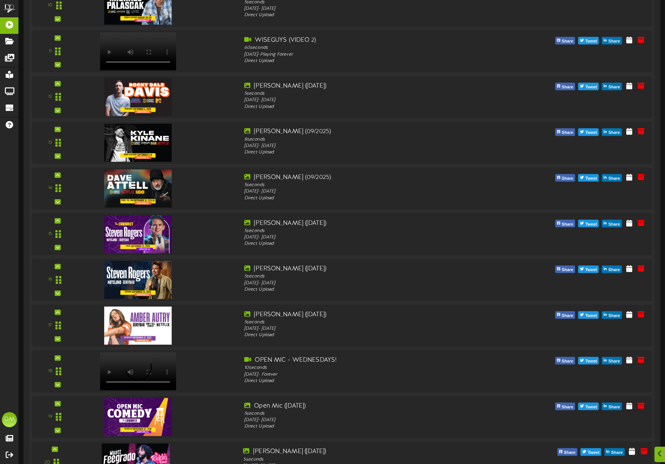
scroll to position [743, 0]
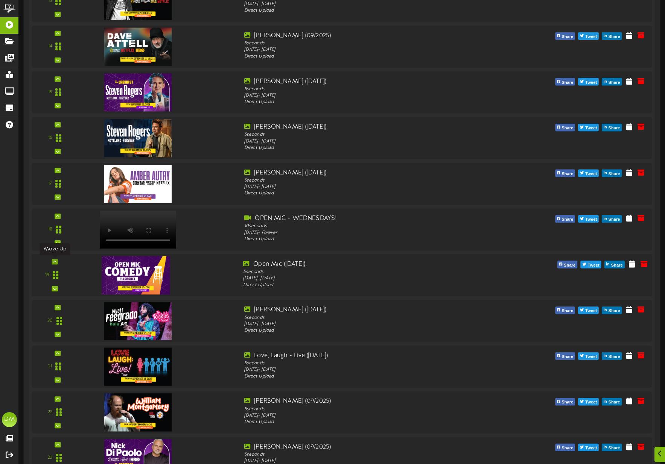
click at [54, 262] on icon at bounding box center [54, 262] width 3 height 4
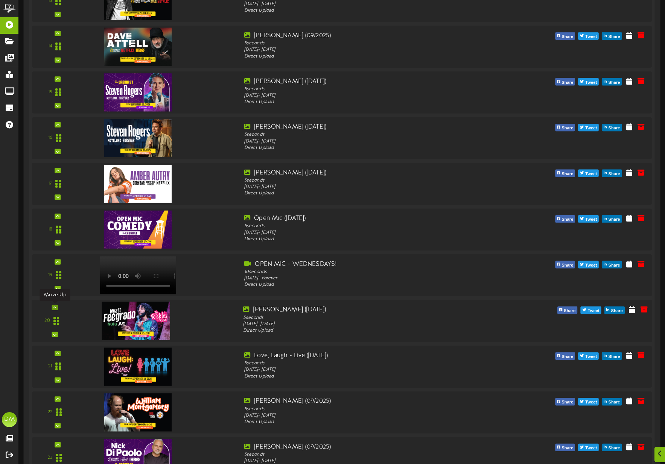
click at [55, 308] on icon at bounding box center [54, 308] width 3 height 4
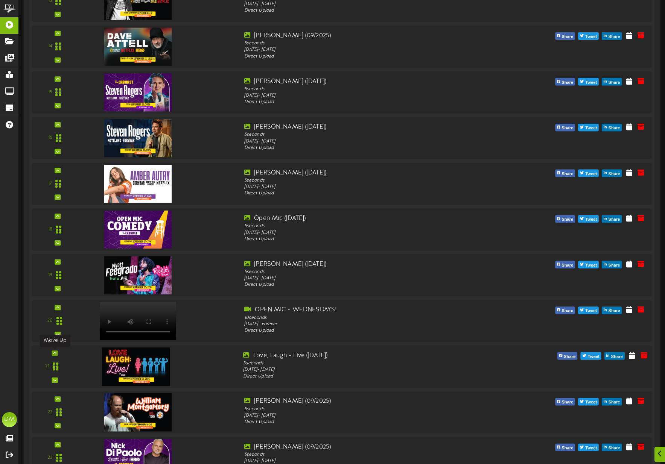
click at [55, 353] on icon at bounding box center [54, 354] width 3 height 4
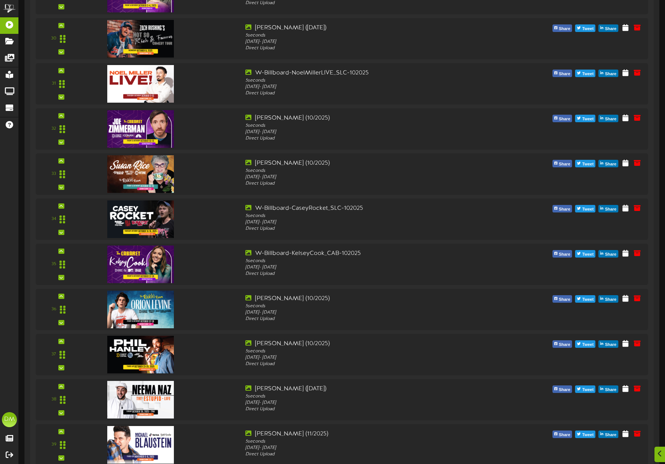
scroll to position [2324, 0]
